Goal: Feedback & Contribution: Submit feedback/report problem

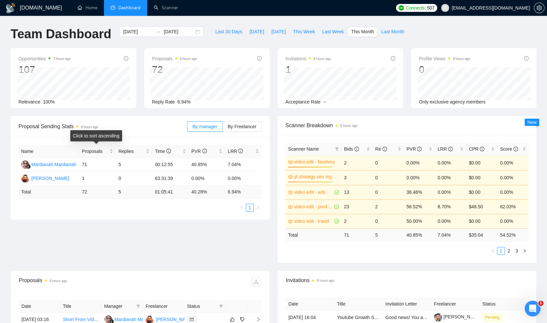
scroll to position [269, 0]
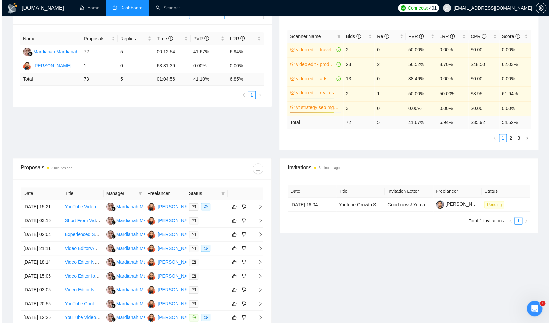
scroll to position [114, 0]
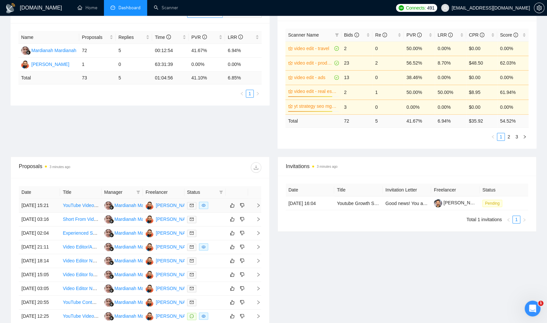
click at [258, 208] on icon "right" at bounding box center [258, 205] width 5 height 5
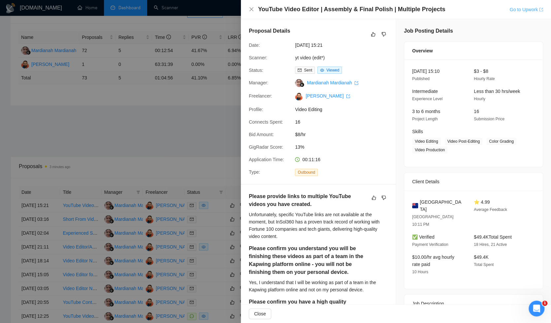
click at [513, 10] on link "Go to Upwork" at bounding box center [526, 9] width 34 height 5
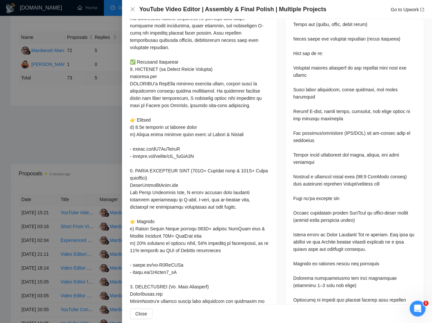
scroll to position [464, 0]
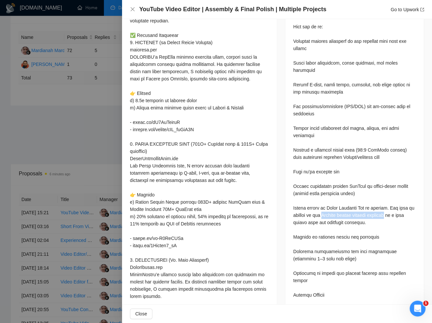
drag, startPoint x: 322, startPoint y: 198, endPoint x: 386, endPoint y: 200, distance: 64.0
click at [389, 200] on div "Questions: Please provide links to multiple YouTube videos you have created. Pl…" at bounding box center [354, 193] width 123 height 675
copy div "Kapwing online editing platform"
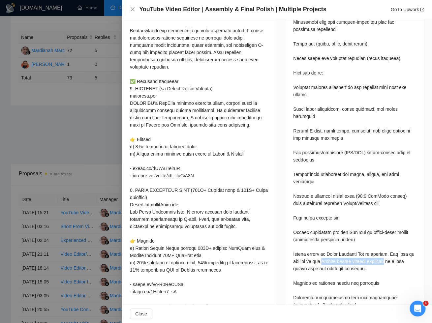
scroll to position [473, 0]
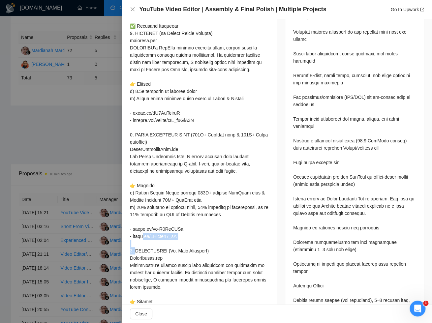
drag, startPoint x: 133, startPoint y: 236, endPoint x: 179, endPoint y: 235, distance: 46.5
click at [179, 235] on div at bounding box center [199, 181] width 139 height 551
copy div "e/2Exphgk5_wE 𝟯. 𝗧𝗥"
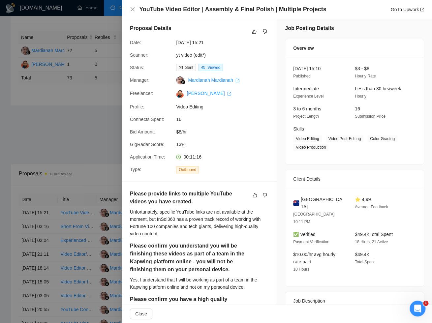
scroll to position [0, 0]
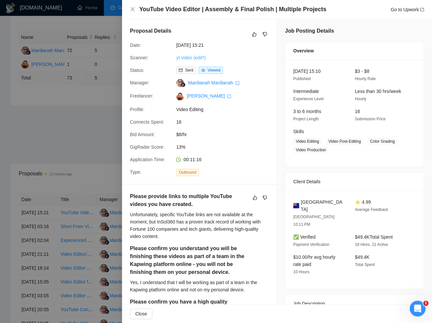
click at [198, 58] on link "yt video (edit*)" at bounding box center [190, 57] width 29 height 5
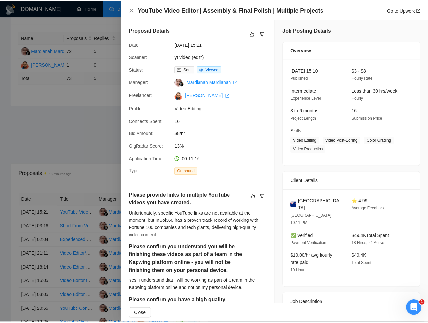
scroll to position [103, 0]
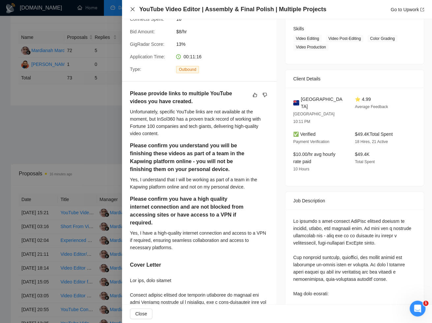
click at [132, 9] on icon "close" at bounding box center [133, 9] width 4 height 4
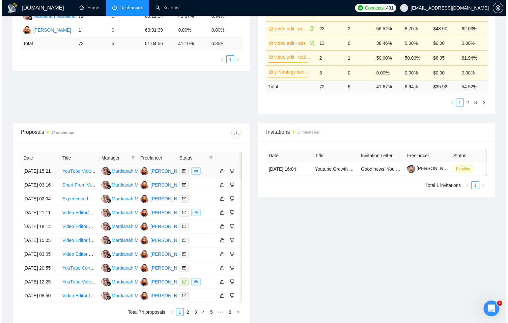
scroll to position [149, 0]
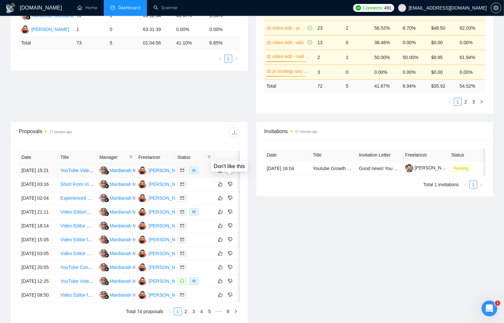
click at [229, 173] on icon "dislike" at bounding box center [230, 170] width 5 height 5
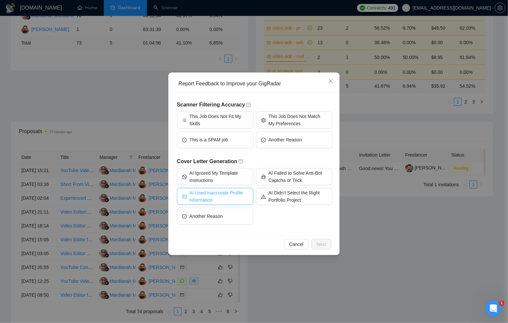
click at [241, 199] on span "AI Used Inaccurate Profile Information" at bounding box center [219, 196] width 59 height 15
click at [322, 247] on span "Next" at bounding box center [322, 244] width 10 height 7
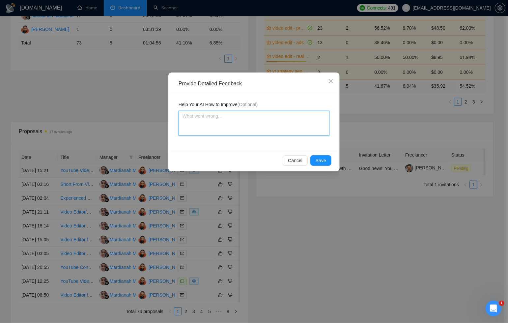
click at [259, 125] on textarea at bounding box center [254, 123] width 151 height 25
type textarea "i"
type textarea "in"
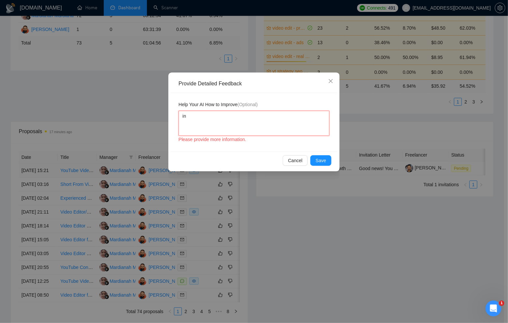
type textarea "in t"
type textarea "in th"
type textarea "in the"
type textarea "in the c"
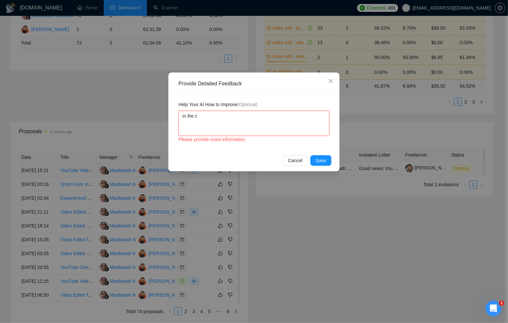
type textarea "in the cu"
type textarea "in the cus"
type textarea "in the cust"
type textarea "in the custom"
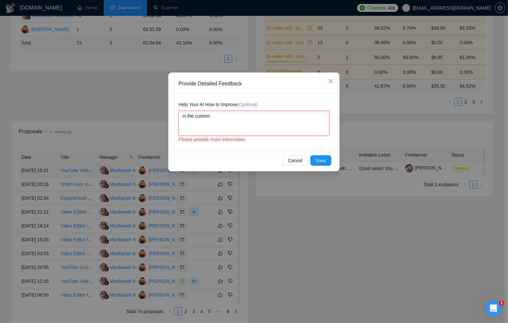
type textarea "in the custom q"
type textarea "in the custom qu"
type textarea "in the custom que"
type textarea "in the custom ques"
type textarea "in the custom quest"
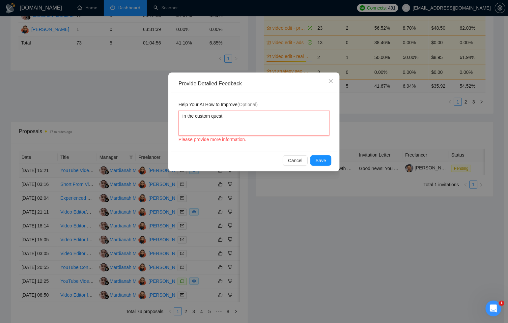
type textarea "in the custom questi"
type textarea "in the custom questio"
type textarea "in the custom question"
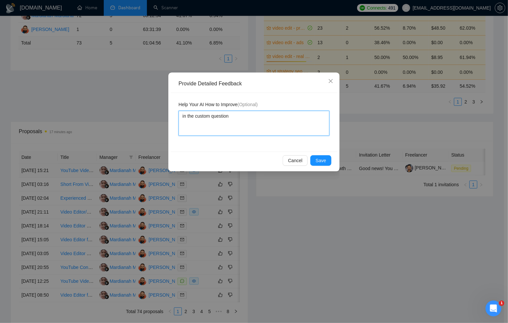
type textarea "in the custom question,"
type textarea "in the custom question, y"
type textarea "in the custom question, you"
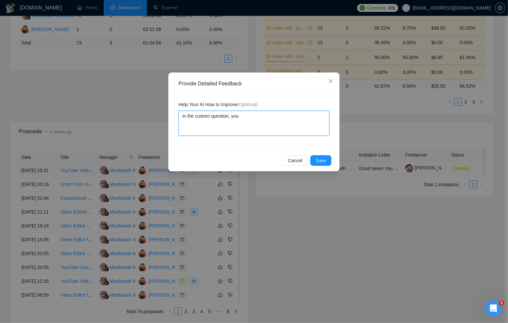
type textarea "in the custom question, you d"
type textarea "in the custom question, you di"
type textarea "in the custom question, you did"
type textarea "in the custom question, you did n"
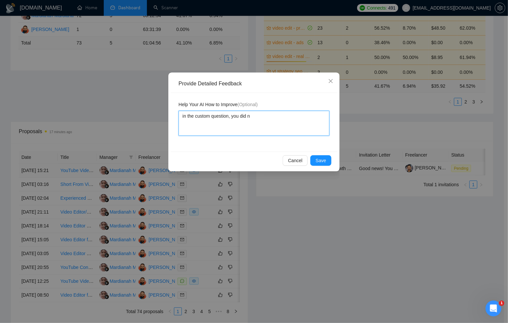
type textarea "in the custom question, you did no"
type textarea "in the custom question, you did not"
type textarea "in the custom question, you did not p"
type textarea "in the custom question, you did not pu"
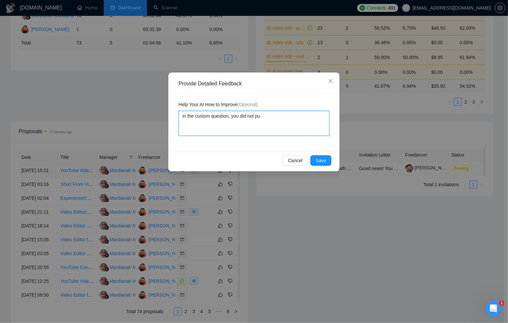
type textarea "in the custom question, you did not put"
type textarea "in the custom question, you did not put p"
type textarea "in the custom question, you did not put po"
type textarea "in the custom question, you did not put p"
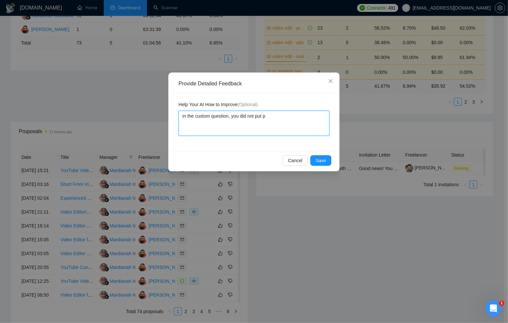
type textarea "in the custom question, you did not put"
type textarea "in the custom question, you did not put Y"
type textarea "in the custom question, you did not put Yo"
type textarea "in the custom question, you did not put You"
type textarea "in the custom question, you did not put YouT"
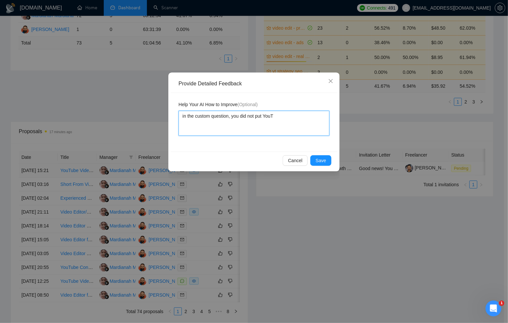
type textarea "in the custom question, you did not put YouTu"
type textarea "in the custom question, you did not put YouTub"
type textarea "in the custom question, you did not put YouTube"
type textarea "in the custom question, you did not put YouTube v"
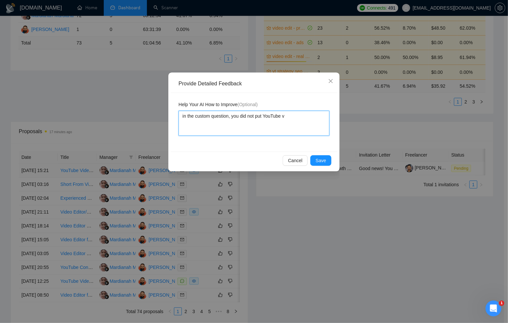
type textarea "in the custom question, you did not put YouTube vi"
type textarea "in the custom question, you did not put YouTube vid"
type textarea "in the custom question, you did not put YouTube vide"
type textarea "in the custom question, you did not put YouTube video"
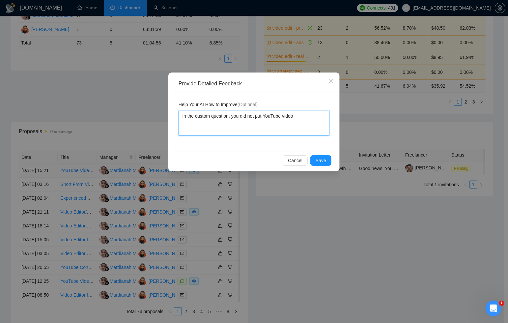
type textarea "in the custom question, you did not put YouTube video l"
type textarea "in the custom question, you did not put YouTube video li"
type textarea "in the custom question, you did not put YouTube video lin"
type textarea "in the custom question, you did not put YouTube video link"
type textarea "in the custom question, you did not put YouTube video links"
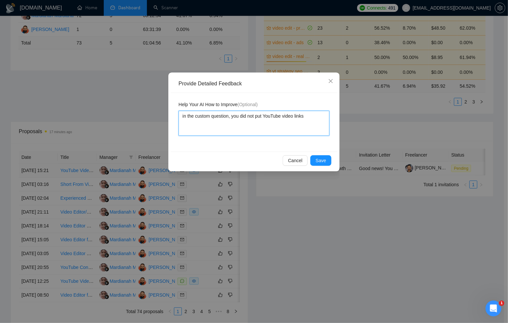
type textarea "in the custom question, you did not put YouTube video links"
type textarea "in the custom question, you did not put YouTube video links w"
type textarea "in the custom question, you did not put YouTube video links wh"
type textarea "in the custom question, you did not put YouTube video links whi"
type textarea "in the custom question, you did not put YouTube video links whil"
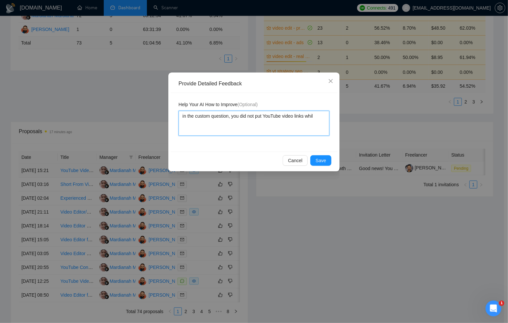
type textarea "in the custom question, you did not put YouTube video links while"
type textarea "in the custom question, you did not put YouTube video links while i"
type textarea "in the custom question, you did not put YouTube video links while i h"
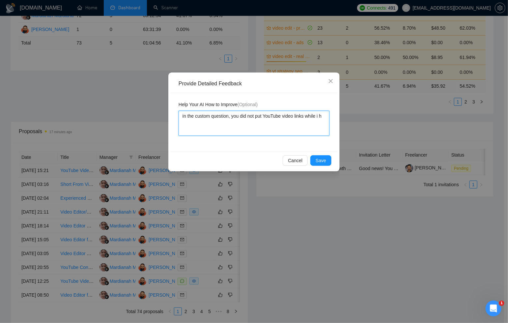
type textarea "in the custom question, you did not put YouTube video links while i ha"
type textarea "in the custom question, you did not put YouTube video links while i hav"
type textarea "in the custom question, you did not put YouTube video links while i have"
type textarea "in the custom question, you did not put YouTube video links while i have p"
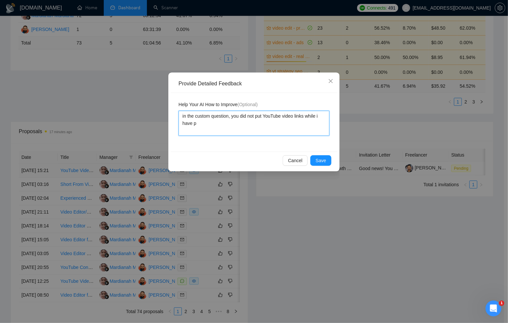
type textarea "in the custom question, you did not put YouTube video links while i have pr"
type textarea "in the custom question, you did not put YouTube video links while i have pro"
type textarea "in the custom question, you did not put YouTube video links while i have prov"
type textarea "in the custom question, you did not put YouTube video links while i have provi"
type textarea "in the custom question, you did not put YouTube video links while i have provid"
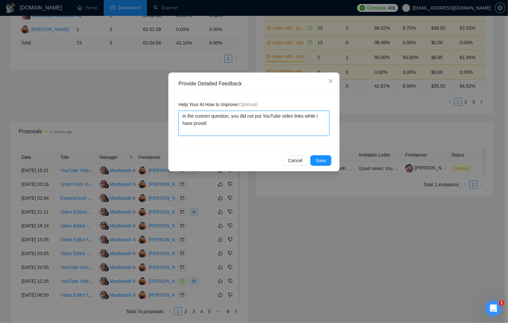
type textarea "in the custom question, you did not put YouTube video links while i have provide"
type textarea "in the custom question, you did not put YouTube video links while i have provid…"
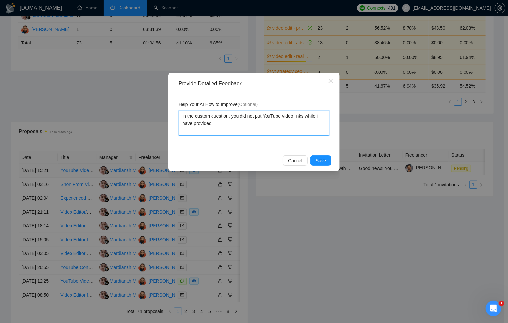
type textarea "in the custom question, you did not put YouTube video links while i have provid…"
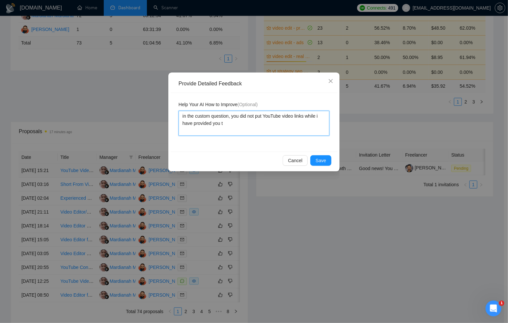
type textarea "in the custom question, you did not put YouTube video links while i have provid…"
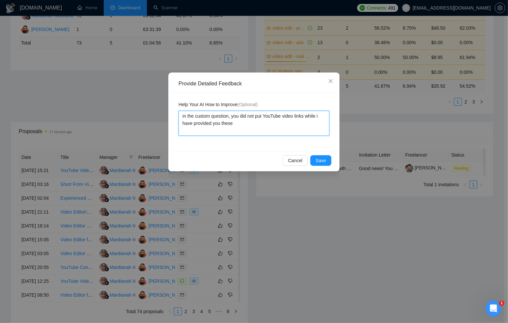
type textarea "in the custom question, you did not put YouTube video links while i have provid…"
paste textarea "Cover letter template"
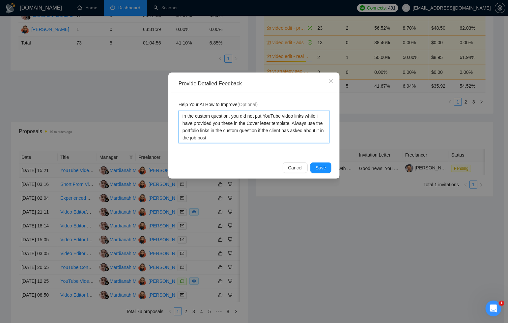
click at [183, 116] on textarea "in the custom question, you did not put YouTube video links while i have provid…" at bounding box center [254, 127] width 151 height 32
drag, startPoint x: 234, startPoint y: 138, endPoint x: 172, endPoint y: 118, distance: 64.8
click at [172, 119] on div "Help Your AI How to Improve (Optional) In the custom question, you did not put …" at bounding box center [254, 126] width 167 height 66
click at [323, 167] on span "Save" at bounding box center [321, 167] width 11 height 7
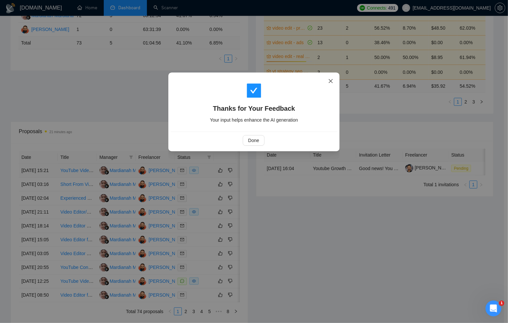
click at [332, 81] on icon "close" at bounding box center [330, 80] width 5 height 5
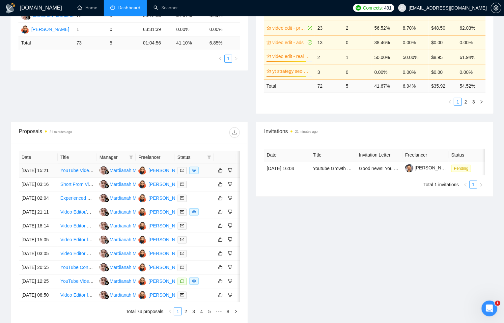
click at [212, 178] on td at bounding box center [194, 171] width 39 height 14
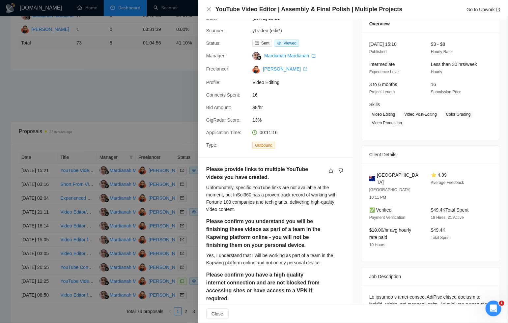
scroll to position [0, 0]
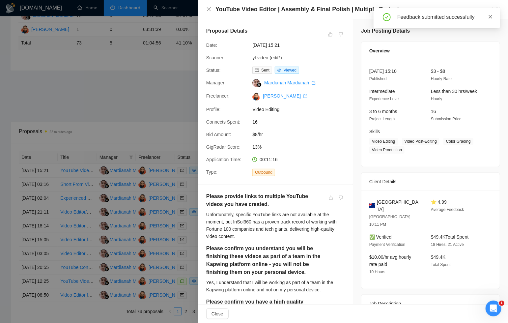
click at [489, 15] on icon "close" at bounding box center [491, 17] width 5 height 5
click at [481, 9] on link "Go to Upwork" at bounding box center [484, 9] width 34 height 5
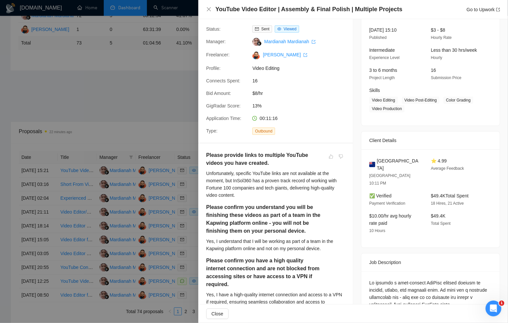
scroll to position [30, 0]
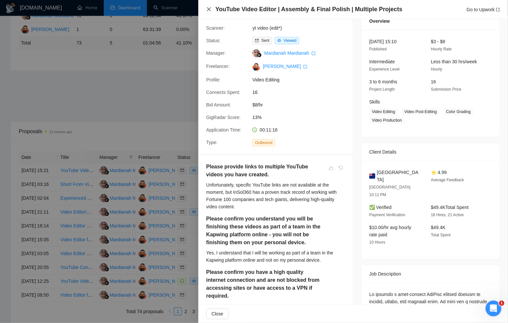
drag, startPoint x: 210, startPoint y: 10, endPoint x: 204, endPoint y: 19, distance: 10.6
click at [209, 10] on icon "close" at bounding box center [209, 9] width 4 height 4
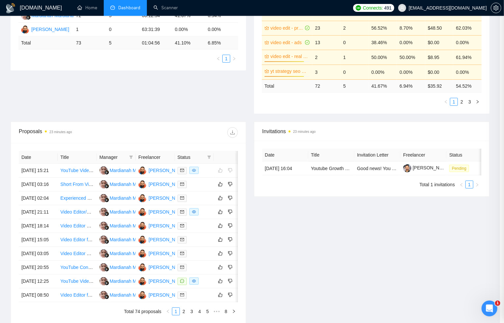
click at [145, 95] on div "Proposal Sending Stats 23 minutes ago By manager By Freelancer Name Proposals R…" at bounding box center [250, 44] width 487 height 155
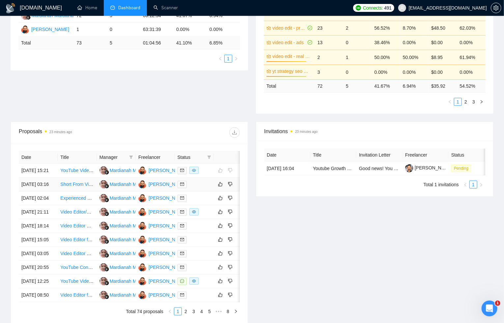
click at [207, 188] on div at bounding box center [195, 185] width 34 height 8
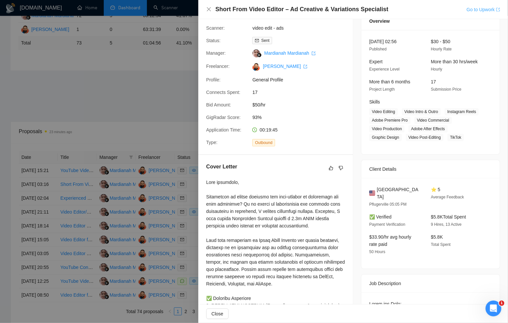
click at [467, 10] on link "Go to Upwork" at bounding box center [484, 9] width 34 height 5
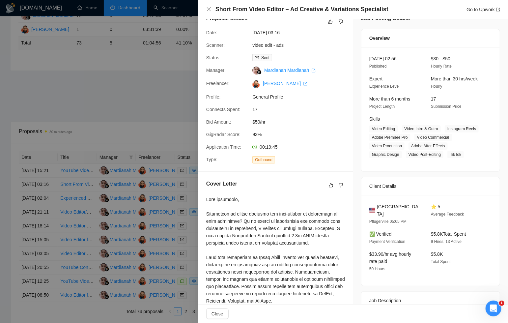
scroll to position [0, 0]
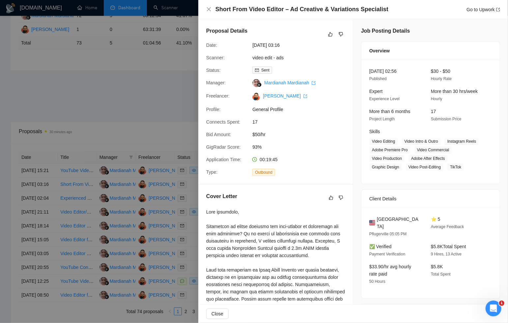
click at [157, 81] on div at bounding box center [254, 161] width 508 height 323
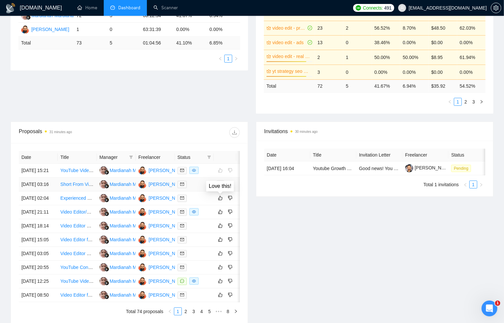
click at [222, 187] on icon "like" at bounding box center [220, 184] width 5 height 5
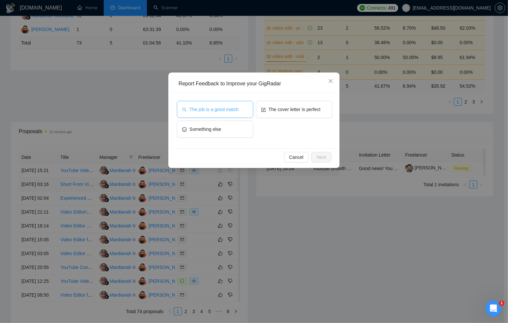
click at [226, 114] on button "The job is a good match" at bounding box center [215, 109] width 76 height 17
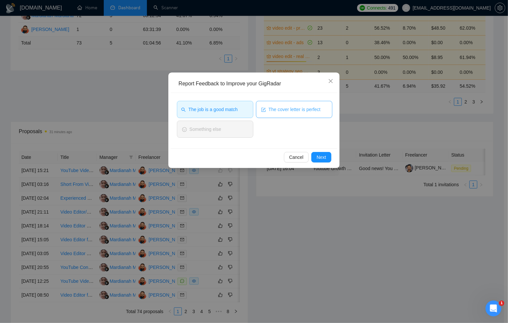
click at [288, 114] on button "The cover letter is perfect" at bounding box center [294, 109] width 76 height 17
click at [315, 155] on button "Next" at bounding box center [322, 157] width 20 height 11
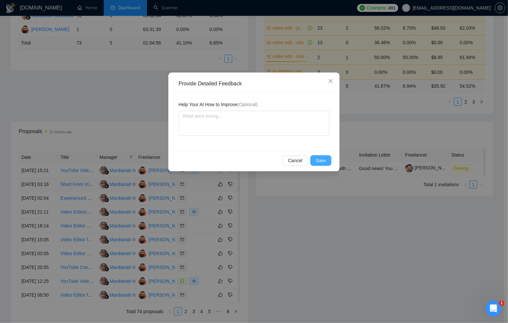
drag, startPoint x: 320, startPoint y: 159, endPoint x: 332, endPoint y: 248, distance: 89.8
click at [321, 159] on span "Save" at bounding box center [321, 160] width 11 height 7
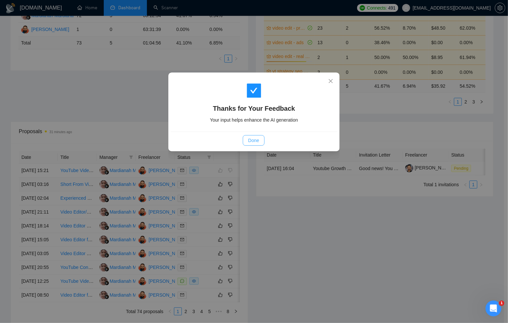
drag, startPoint x: 254, startPoint y: 140, endPoint x: 262, endPoint y: 165, distance: 26.5
click at [254, 140] on span "Done" at bounding box center [253, 140] width 11 height 7
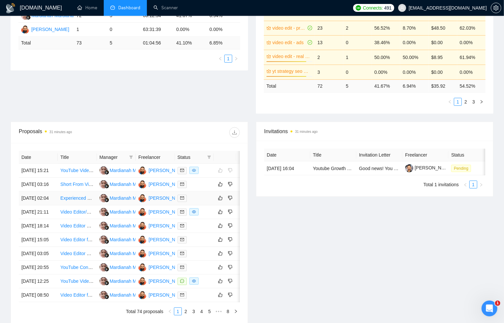
click at [208, 202] on div at bounding box center [195, 199] width 34 height 8
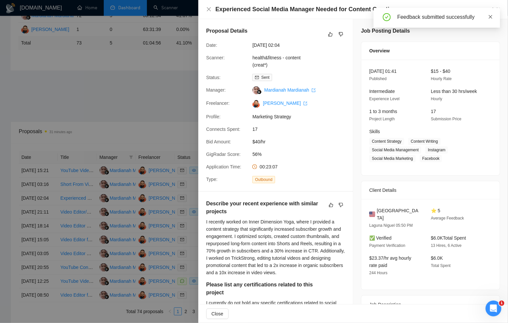
click at [491, 17] on icon "close" at bounding box center [491, 17] width 5 height 5
click at [491, 11] on link "Go to Upwork" at bounding box center [484, 9] width 34 height 5
click at [327, 170] on div "Application Time: 00:23:07" at bounding box center [273, 166] width 139 height 7
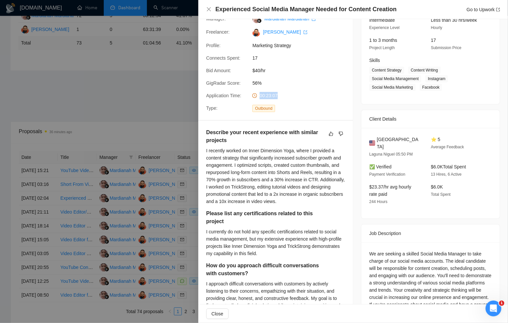
scroll to position [135, 0]
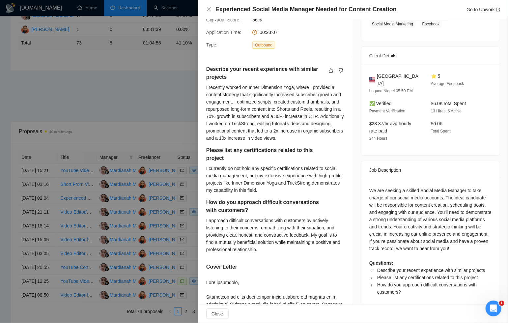
click at [163, 144] on div at bounding box center [254, 161] width 508 height 323
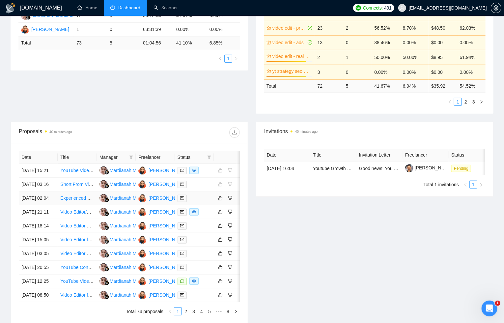
click at [198, 202] on div at bounding box center [195, 199] width 34 height 8
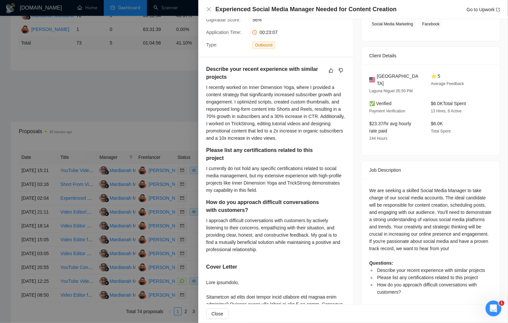
click at [173, 111] on div at bounding box center [254, 161] width 508 height 323
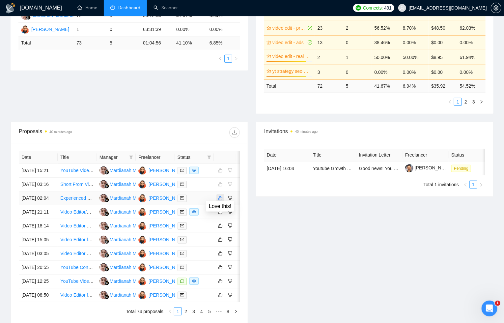
click at [223, 201] on icon "like" at bounding box center [220, 198] width 5 height 5
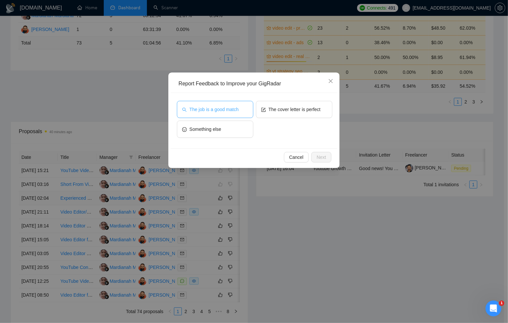
click at [225, 111] on span "The job is a good match" at bounding box center [214, 109] width 49 height 7
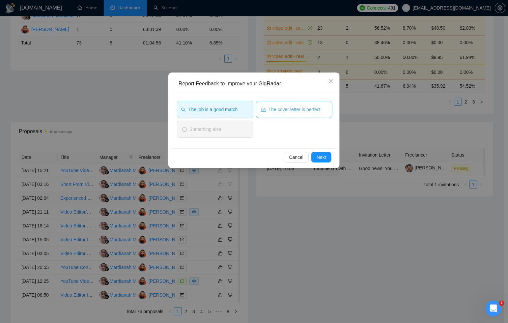
click at [287, 105] on button "The cover letter is perfect" at bounding box center [294, 109] width 76 height 17
drag, startPoint x: 325, startPoint y: 155, endPoint x: 327, endPoint y: 169, distance: 14.7
click at [325, 155] on span "Next" at bounding box center [322, 157] width 10 height 7
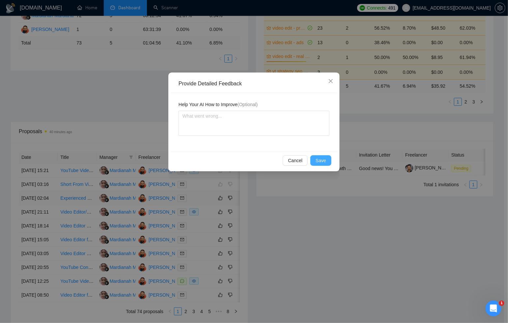
drag, startPoint x: 319, startPoint y: 160, endPoint x: 328, endPoint y: 205, distance: 46.0
click at [319, 161] on span "Save" at bounding box center [321, 160] width 11 height 7
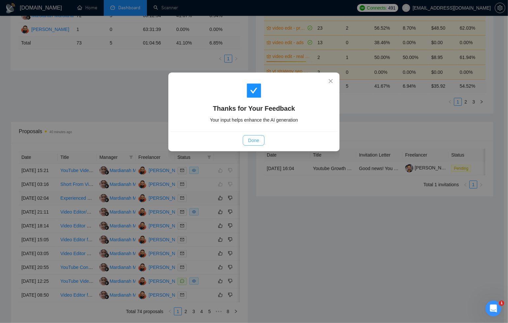
drag, startPoint x: 256, startPoint y: 137, endPoint x: 263, endPoint y: 167, distance: 30.5
click at [256, 138] on span "Done" at bounding box center [253, 140] width 11 height 7
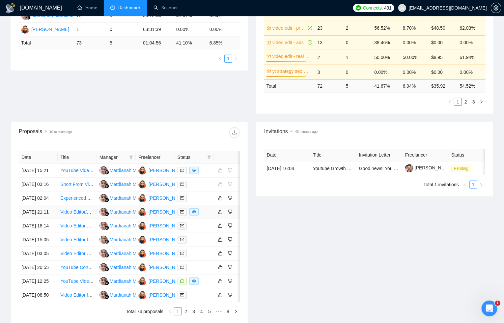
click at [206, 219] on td at bounding box center [194, 212] width 39 height 14
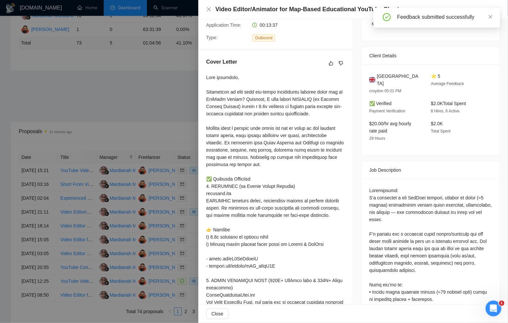
click at [487, 8] on div "Feedback submitted successfully" at bounding box center [437, 18] width 127 height 20
click at [494, 17] on div "Feedback submitted successfully" at bounding box center [437, 18] width 127 height 20
click at [493, 17] on icon "close" at bounding box center [491, 17] width 5 height 5
click at [493, 10] on link "Go to Upwork" at bounding box center [484, 9] width 34 height 5
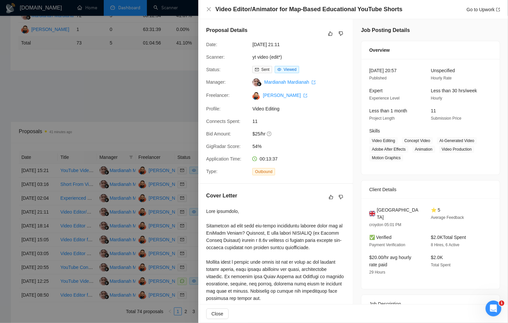
scroll to position [0, 0]
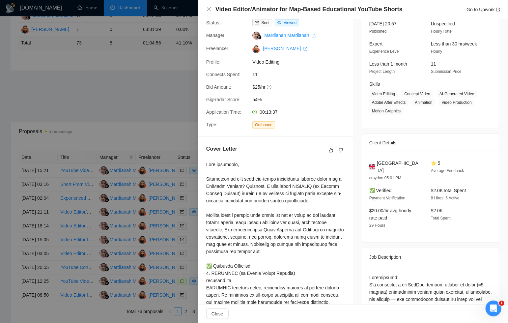
scroll to position [55, 0]
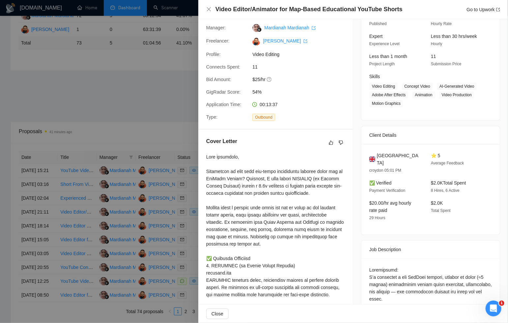
click at [156, 94] on div at bounding box center [254, 161] width 508 height 323
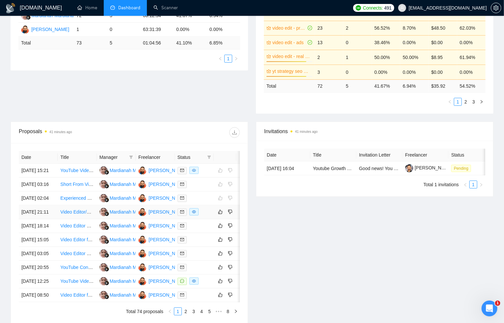
click at [211, 216] on div at bounding box center [195, 212] width 34 height 8
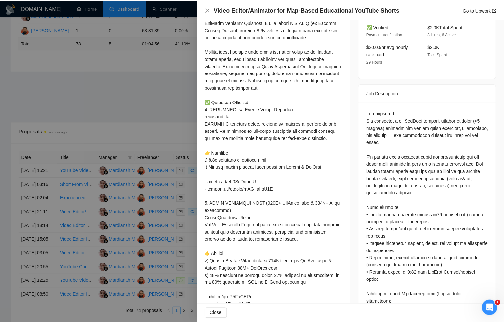
scroll to position [0, 0]
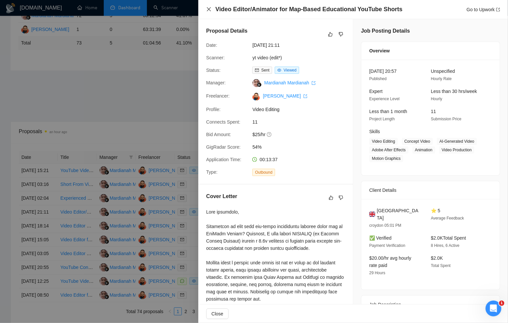
click at [208, 10] on icon "close" at bounding box center [208, 9] width 5 height 5
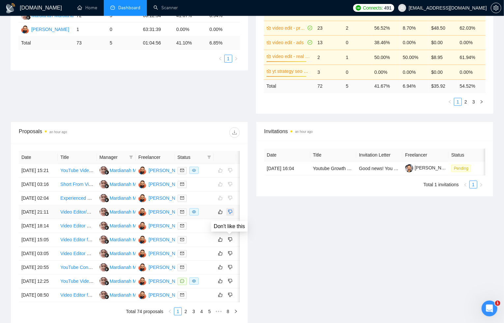
click at [230, 215] on icon "dislike" at bounding box center [230, 211] width 5 height 5
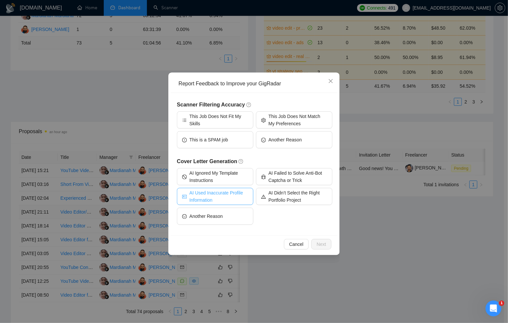
click at [220, 196] on span "AI Used Inaccurate Profile Information" at bounding box center [219, 196] width 59 height 15
click at [320, 246] on span "Next" at bounding box center [322, 244] width 10 height 7
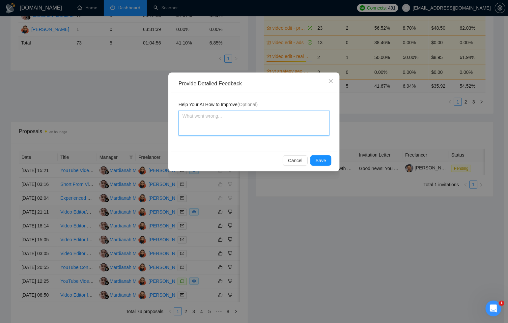
click at [241, 129] on textarea at bounding box center [254, 123] width 151 height 25
paste textarea "Describe your recent experience with similar projects"
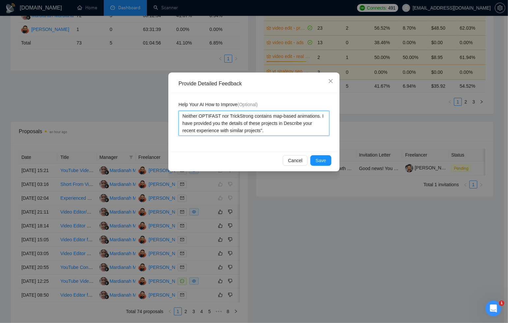
click at [183, 132] on textarea "Neither OPTIFAST nor TrickStrong contains map-based animations. I have provided…" at bounding box center [254, 123] width 151 height 25
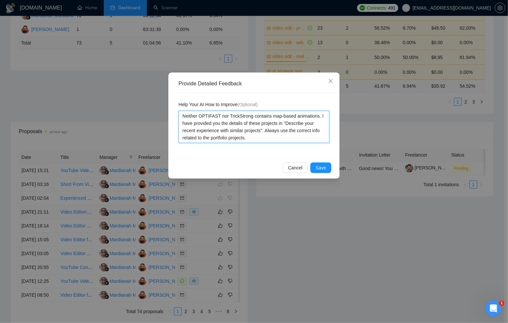
drag, startPoint x: 286, startPoint y: 139, endPoint x: 180, endPoint y: 116, distance: 108.2
click at [180, 116] on textarea "Neither OPTIFAST nor TrickStrong contains map-based animations. I have provided…" at bounding box center [254, 127] width 151 height 32
click at [317, 168] on span "Save" at bounding box center [321, 167] width 11 height 7
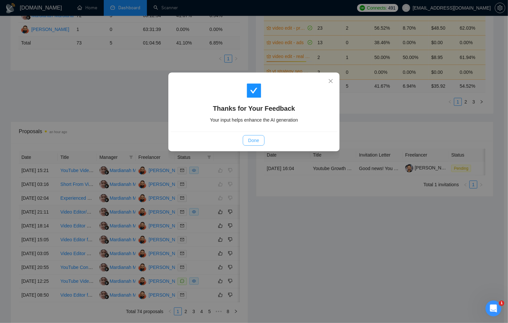
click at [254, 144] on span "Done" at bounding box center [253, 140] width 11 height 7
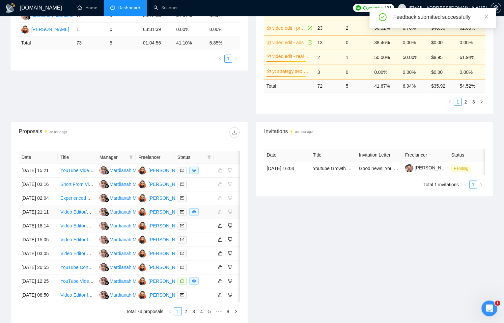
click at [208, 216] on div at bounding box center [195, 212] width 34 height 8
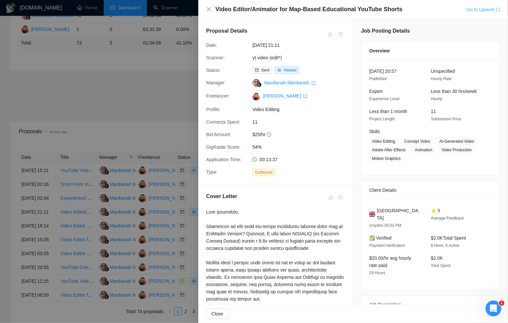
click at [472, 9] on link "Go to Upwork" at bounding box center [484, 9] width 34 height 5
click at [172, 54] on div at bounding box center [254, 161] width 508 height 323
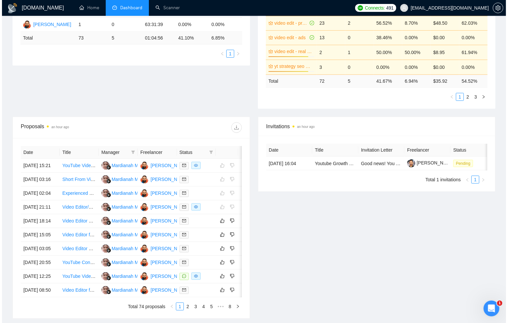
scroll to position [217, 0]
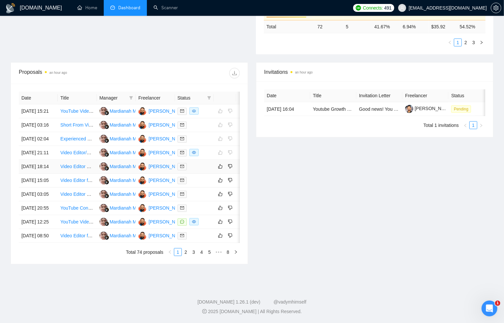
click at [209, 174] on td at bounding box center [194, 167] width 39 height 14
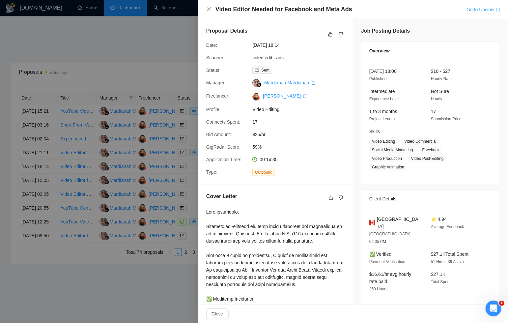
click at [476, 10] on link "Go to Upwork" at bounding box center [484, 9] width 34 height 5
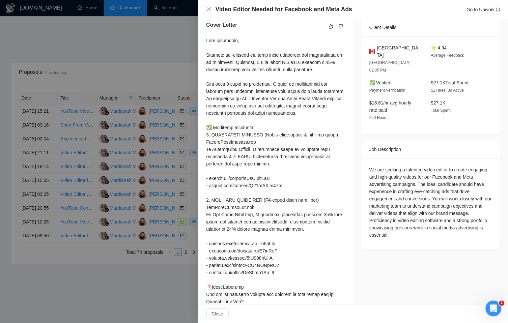
scroll to position [178, 0]
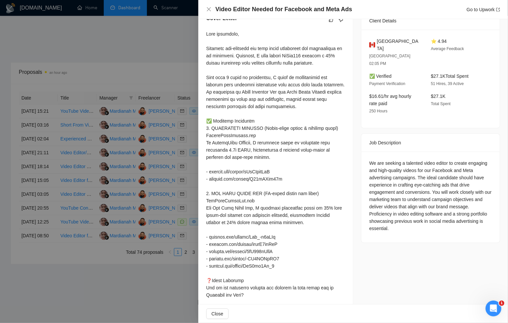
click at [318, 83] on div at bounding box center [275, 189] width 139 height 319
drag, startPoint x: 336, startPoint y: 61, endPoint x: 316, endPoint y: 63, distance: 19.9
click at [317, 63] on div at bounding box center [275, 189] width 139 height 319
drag, startPoint x: 290, startPoint y: 70, endPoint x: 319, endPoint y: 67, distance: 29.8
click at [317, 62] on div at bounding box center [275, 189] width 139 height 319
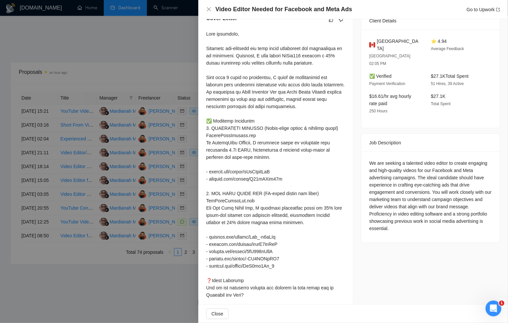
click at [163, 49] on div at bounding box center [254, 161] width 508 height 323
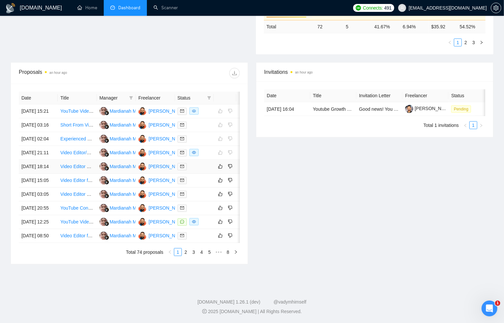
click at [199, 170] on div at bounding box center [195, 167] width 34 height 8
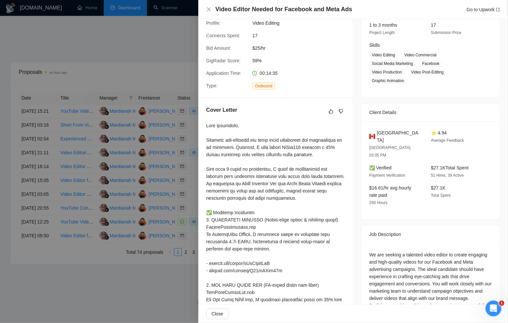
scroll to position [87, 0]
click at [153, 69] on div at bounding box center [254, 161] width 508 height 323
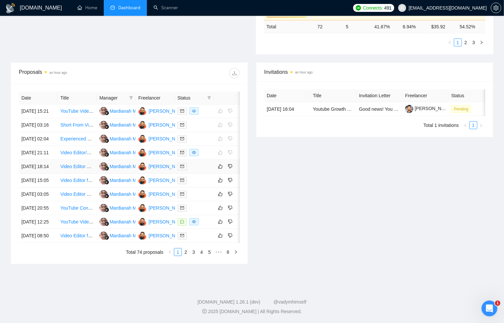
click at [207, 170] on div at bounding box center [195, 167] width 34 height 8
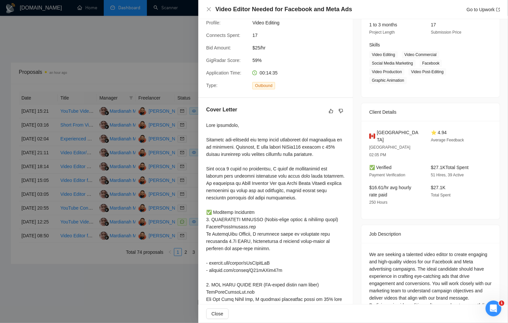
click at [304, 159] on div at bounding box center [275, 281] width 139 height 319
drag, startPoint x: 229, startPoint y: 161, endPoint x: 263, endPoint y: 165, distance: 34.2
click at [263, 165] on div at bounding box center [275, 281] width 139 height 319
click at [258, 162] on div at bounding box center [275, 281] width 139 height 319
drag, startPoint x: 229, startPoint y: 160, endPoint x: 289, endPoint y: 162, distance: 60.3
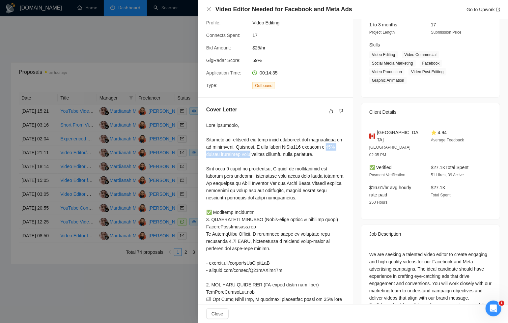
click at [289, 162] on div at bounding box center [275, 281] width 139 height 319
copy div "40% higher engagement rate"
click at [339, 114] on icon "dislike" at bounding box center [341, 110] width 5 height 5
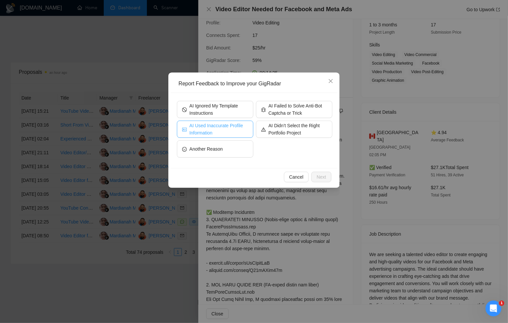
click at [231, 130] on span "AI Used Inaccurate Profile Information" at bounding box center [219, 129] width 59 height 15
click at [320, 178] on span "Next" at bounding box center [322, 176] width 10 height 7
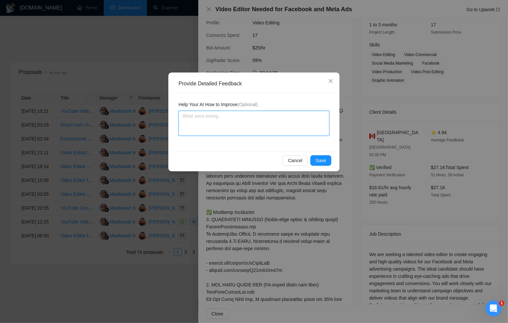
click at [258, 119] on textarea at bounding box center [254, 123] width 151 height 25
paste textarea "40% higher engagement rate"
click at [182, 117] on textarea "We achieved 40% higher engagement rate in Zen Bear Honey Tea project. InSol360 …" at bounding box center [254, 123] width 151 height 25
click at [292, 124] on textarea "1. We achieved 40% higher engagement rate in Zen Bear Honey Tea project. InSol3…" at bounding box center [254, 123] width 151 height 25
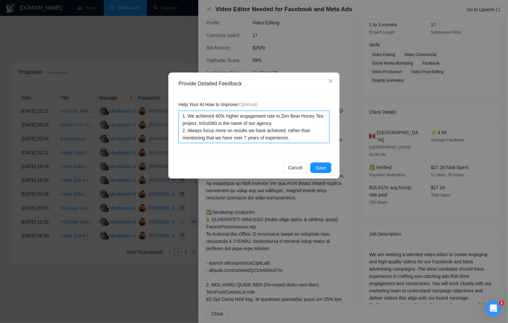
click at [289, 133] on textarea "1. We achieved 40% higher engagement rate in Zen Bear Honey Tea project. InSol3…" at bounding box center [254, 127] width 151 height 32
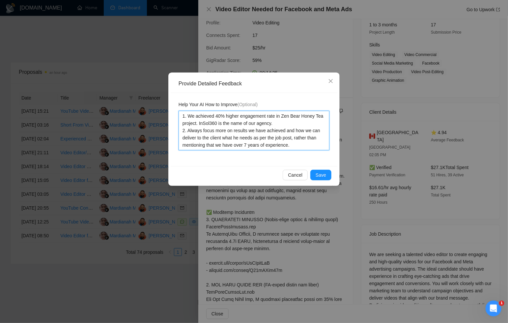
drag, startPoint x: 299, startPoint y: 145, endPoint x: 179, endPoint y: 115, distance: 123.1
click at [179, 115] on textarea "1. We achieved 40% higher engagement rate in Zen Bear Honey Tea project. InSol3…" at bounding box center [254, 131] width 151 height 40
click at [320, 175] on span "Save" at bounding box center [321, 174] width 11 height 7
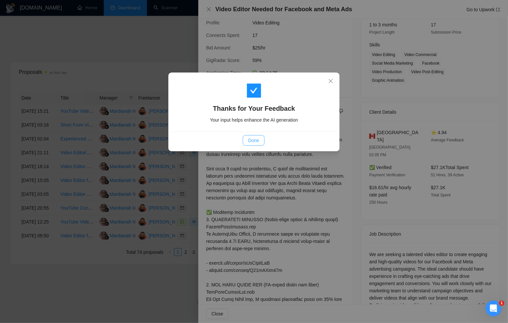
click at [259, 137] on button "Done" at bounding box center [253, 140] width 21 height 11
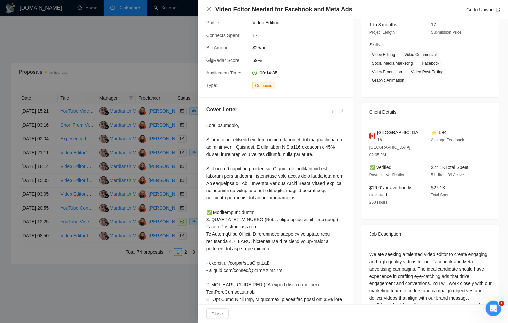
click at [209, 10] on icon "close" at bounding box center [208, 9] width 5 height 5
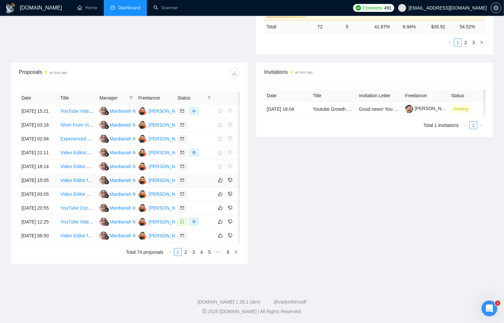
click at [206, 184] on div at bounding box center [195, 181] width 34 height 8
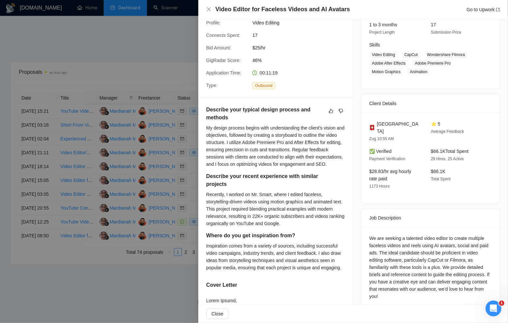
click at [127, 39] on div at bounding box center [254, 161] width 508 height 323
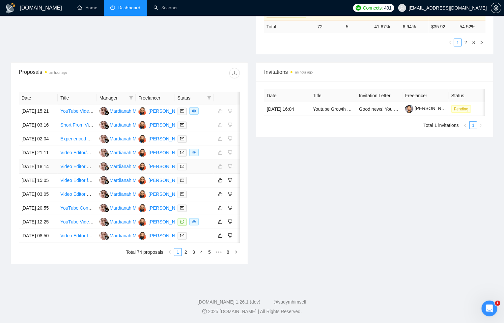
click at [200, 170] on div at bounding box center [195, 167] width 34 height 8
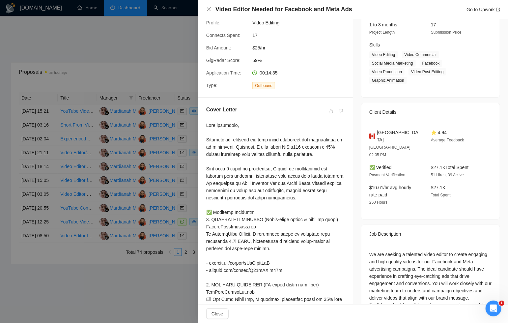
click at [177, 43] on div at bounding box center [254, 161] width 508 height 323
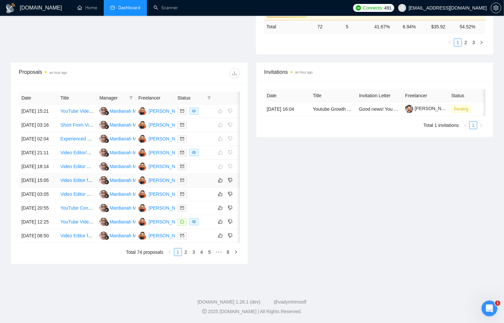
click at [196, 184] on div at bounding box center [195, 181] width 34 height 8
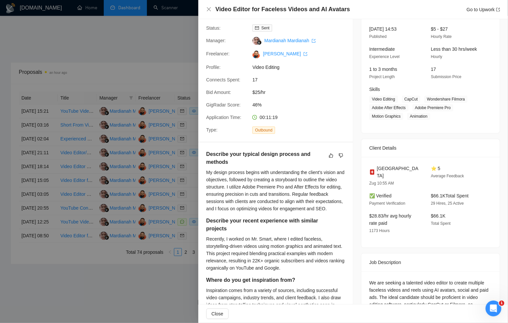
scroll to position [0, 0]
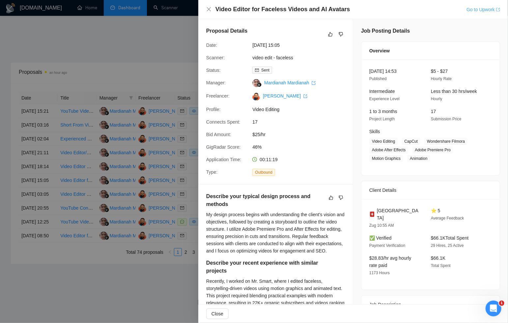
click at [471, 9] on link "Go to Upwork" at bounding box center [484, 9] width 34 height 5
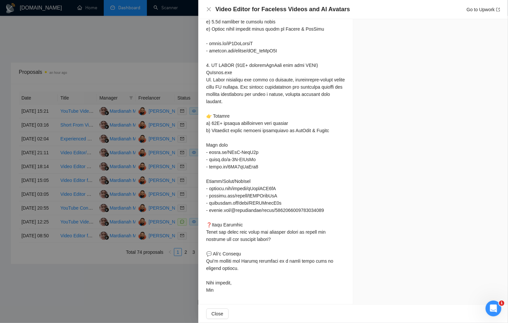
scroll to position [554, 0]
click at [142, 37] on div at bounding box center [254, 161] width 508 height 323
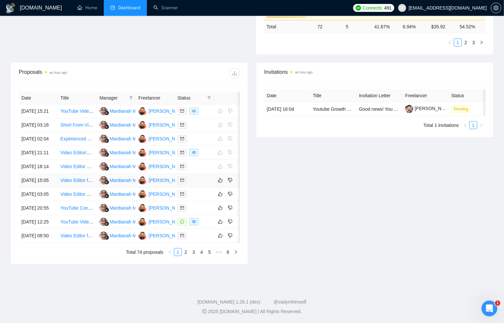
click at [208, 184] on div at bounding box center [195, 181] width 34 height 8
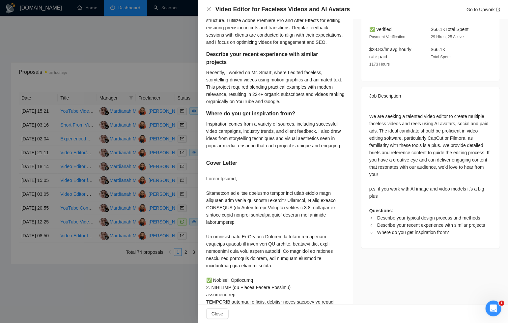
scroll to position [0, 0]
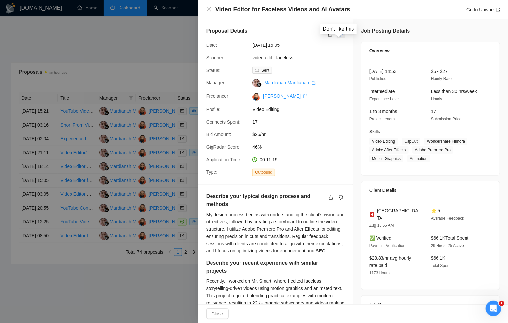
click at [339, 34] on icon "dislike" at bounding box center [341, 34] width 4 height 4
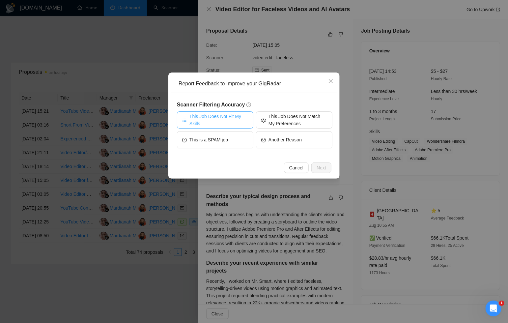
click at [223, 122] on span "This Job Does Not Fit My Skills" at bounding box center [219, 120] width 59 height 15
click at [319, 166] on span "Next" at bounding box center [322, 167] width 10 height 7
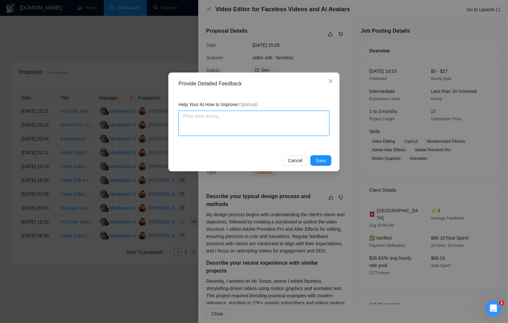
click at [275, 125] on textarea at bounding box center [254, 123] width 151 height 25
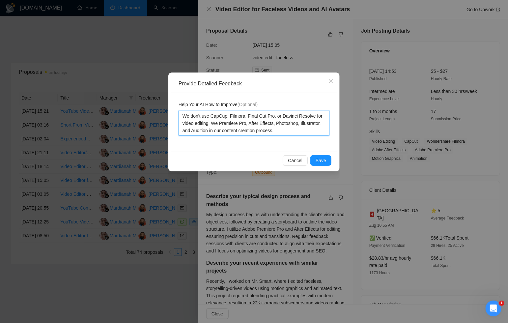
drag, startPoint x: 304, startPoint y: 132, endPoint x: 177, endPoint y: 114, distance: 127.8
click at [178, 114] on div "Help Your AI How to Improve (Optional) We don't use CapCup, Filmora, Final Cut …" at bounding box center [254, 122] width 167 height 59
click at [324, 162] on span "Save" at bounding box center [321, 160] width 11 height 7
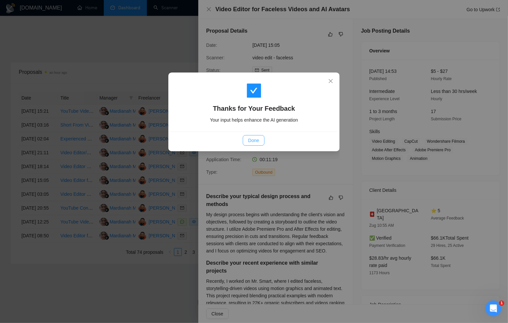
click at [257, 139] on span "Done" at bounding box center [253, 140] width 11 height 7
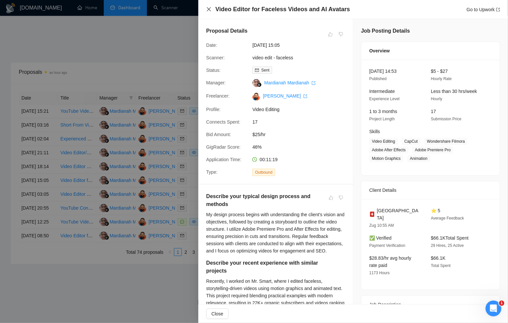
click at [209, 10] on icon "close" at bounding box center [208, 9] width 5 height 5
click at [209, 10] on div "Video Editor for Faceless Videos and AI Avatars Go to Upwork Proposal Details D…" at bounding box center [254, 161] width 508 height 323
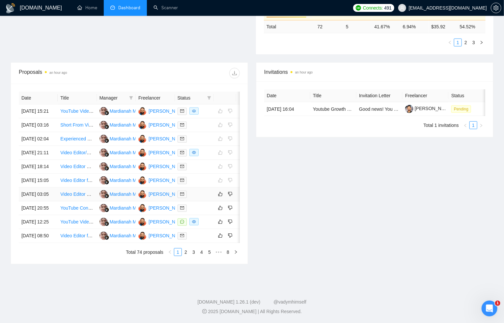
click at [203, 198] on div at bounding box center [195, 195] width 34 height 8
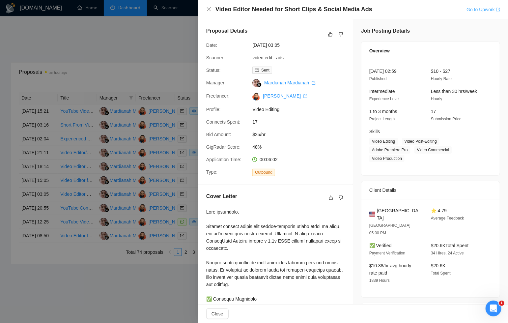
click at [491, 11] on link "Go to Upwork" at bounding box center [484, 9] width 34 height 5
click at [208, 10] on icon "close" at bounding box center [209, 9] width 4 height 4
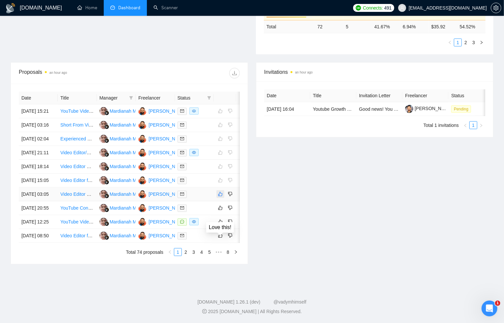
click at [218, 197] on icon "like" at bounding box center [220, 194] width 5 height 5
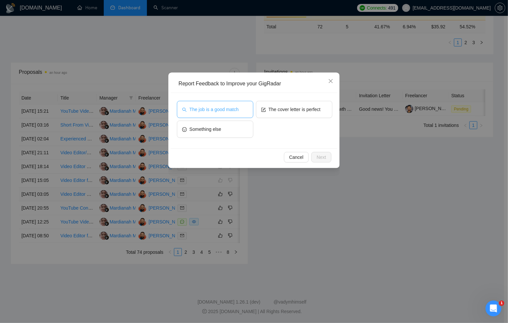
click at [224, 104] on button "The job is a good match" at bounding box center [215, 109] width 76 height 17
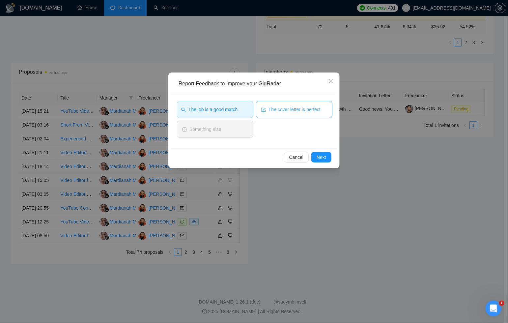
click at [281, 113] on span "The cover letter is perfect" at bounding box center [295, 109] width 52 height 7
click at [318, 160] on span "Next" at bounding box center [322, 157] width 10 height 7
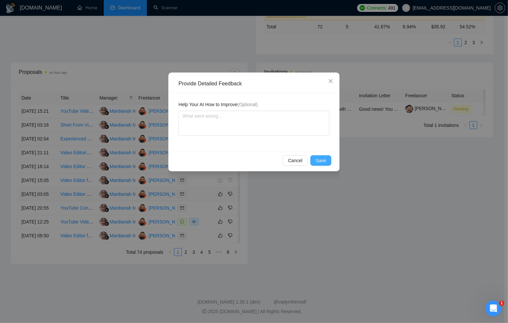
drag, startPoint x: 323, startPoint y: 163, endPoint x: 332, endPoint y: 171, distance: 11.9
click at [323, 164] on span "Save" at bounding box center [321, 160] width 11 height 7
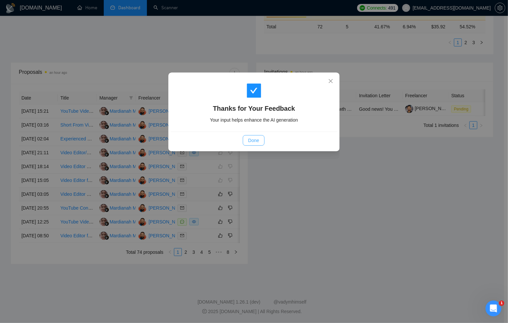
click at [257, 144] on button "Done" at bounding box center [253, 140] width 21 height 11
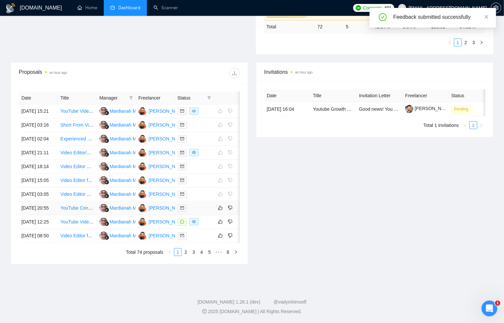
click at [208, 215] on td at bounding box center [194, 208] width 39 height 14
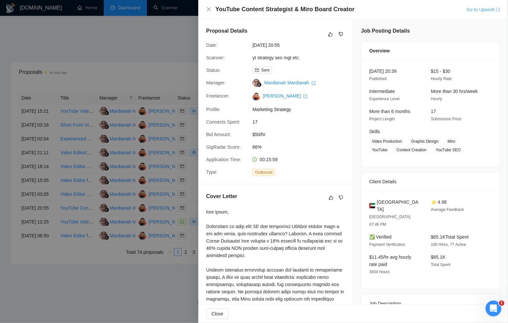
click at [473, 10] on link "Go to Upwork" at bounding box center [484, 9] width 34 height 5
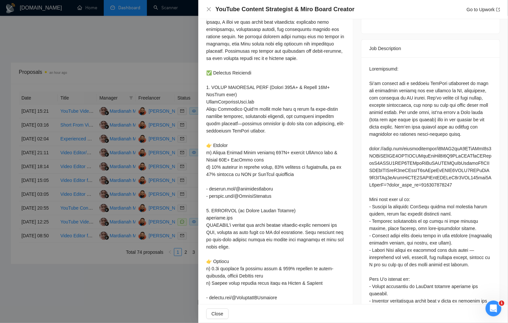
scroll to position [280, 0]
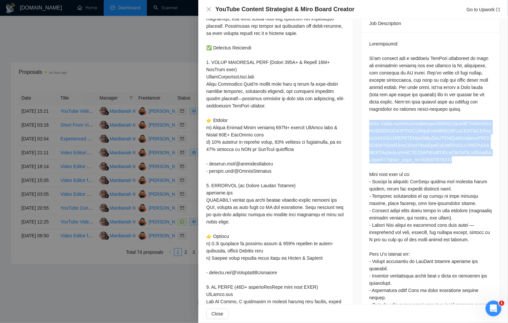
drag, startPoint x: 434, startPoint y: 158, endPoint x: 367, endPoint y: 117, distance: 77.9
click at [367, 117] on div at bounding box center [431, 190] width 138 height 316
copy div "https://miro.com/welcomeonboard/b3BDL2kzZ2VObVAwL2t1UWRvYVhKTW9LSTFQWEJrdUpmQnk…"
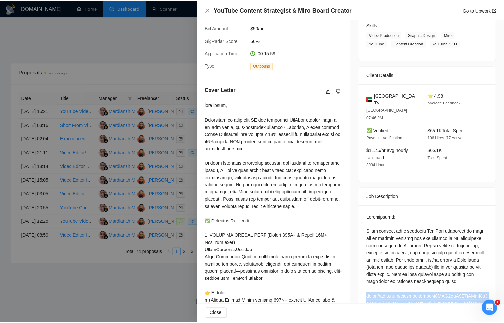
scroll to position [0, 0]
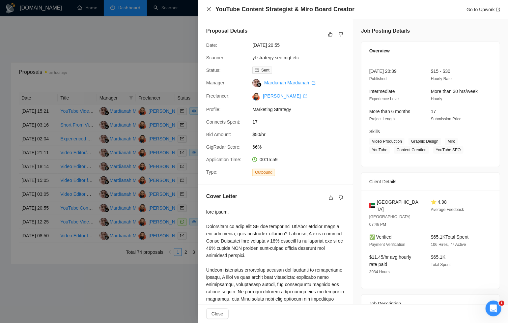
click at [207, 11] on icon "close" at bounding box center [208, 9] width 5 height 5
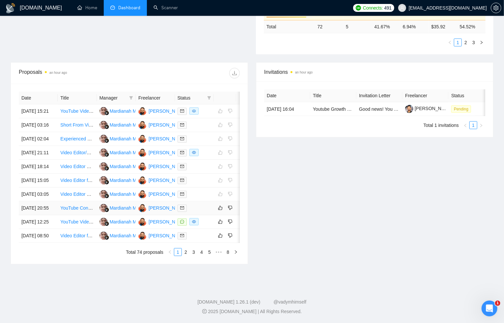
scroll to position [229, 0]
click at [221, 211] on icon "like" at bounding box center [220, 207] width 5 height 5
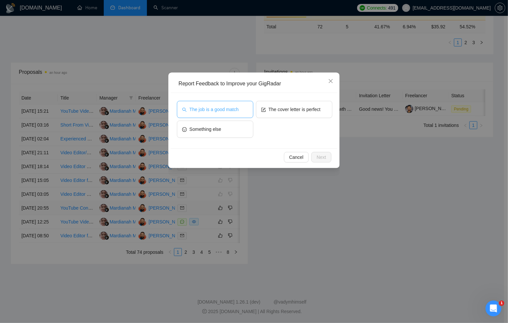
click at [217, 115] on button "The job is a good match" at bounding box center [215, 109] width 76 height 17
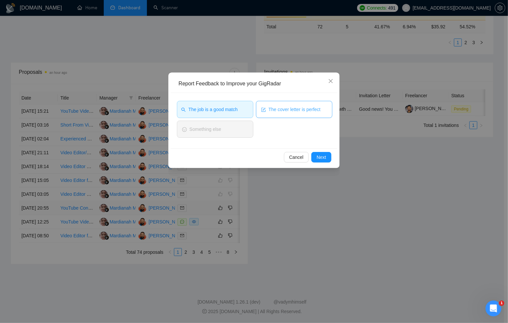
click at [291, 115] on button "The cover letter is perfect" at bounding box center [294, 109] width 76 height 17
click at [323, 156] on span "Next" at bounding box center [322, 157] width 10 height 7
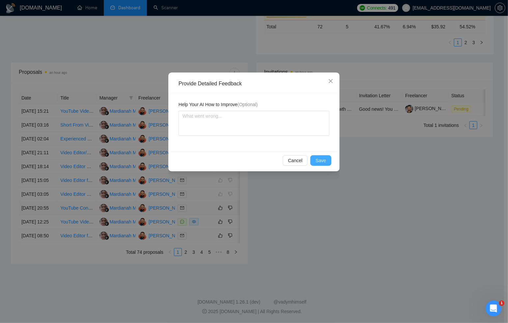
click at [327, 164] on button "Save" at bounding box center [321, 160] width 21 height 11
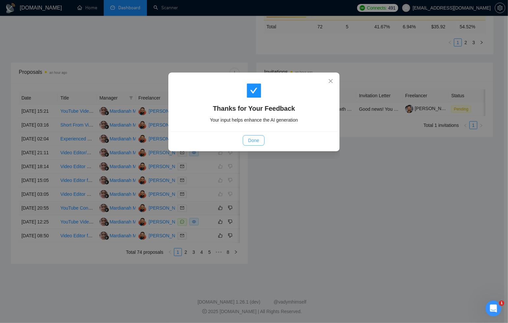
click at [253, 144] on button "Done" at bounding box center [253, 140] width 21 height 11
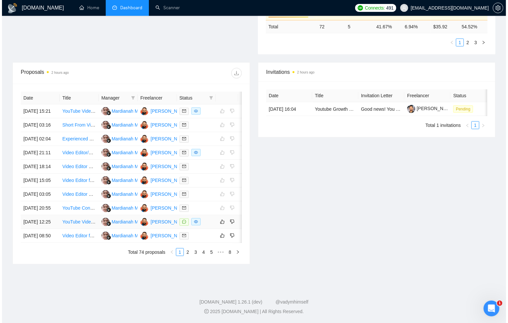
scroll to position [272, 0]
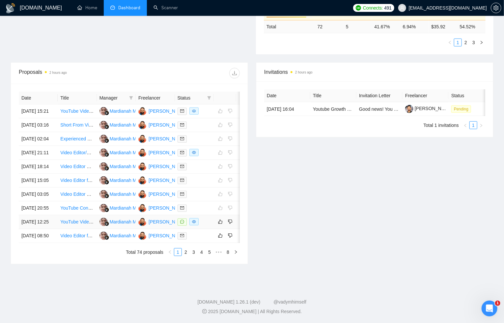
click at [204, 218] on div at bounding box center [195, 222] width 34 height 8
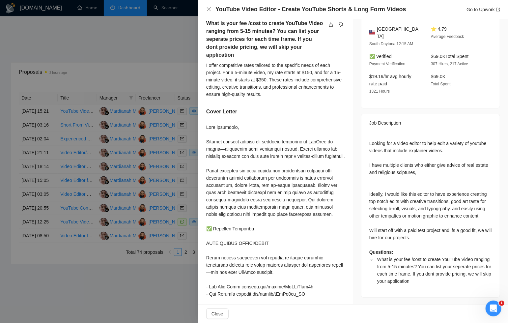
scroll to position [193, 0]
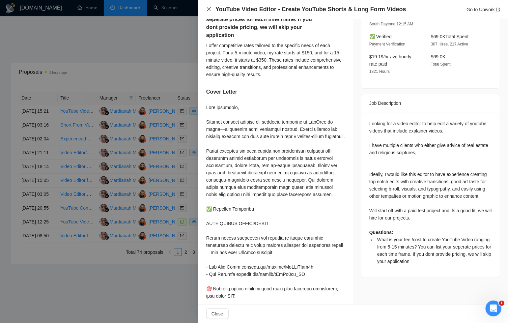
click at [209, 9] on icon "close" at bounding box center [209, 9] width 4 height 4
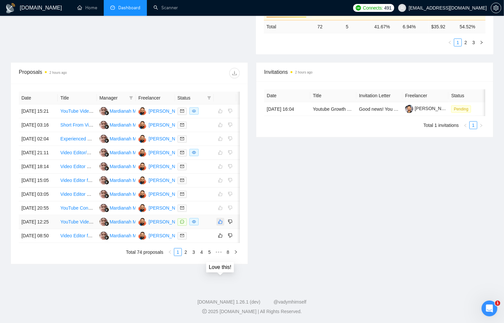
click at [222, 219] on icon "like" at bounding box center [220, 221] width 5 height 5
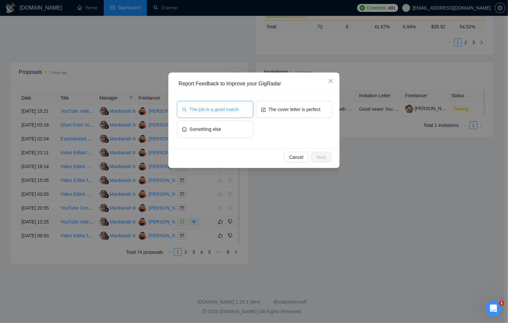
click at [223, 107] on span "The job is a good match" at bounding box center [214, 109] width 49 height 7
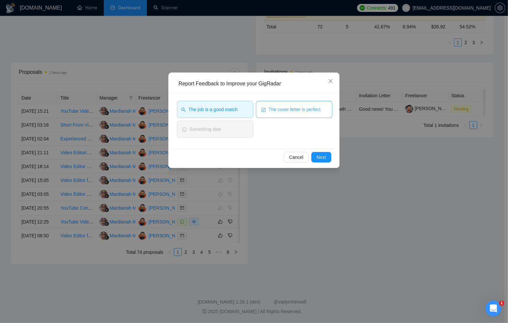
click at [294, 110] on span "The cover letter is perfect" at bounding box center [295, 109] width 52 height 7
click at [318, 159] on span "Next" at bounding box center [322, 157] width 10 height 7
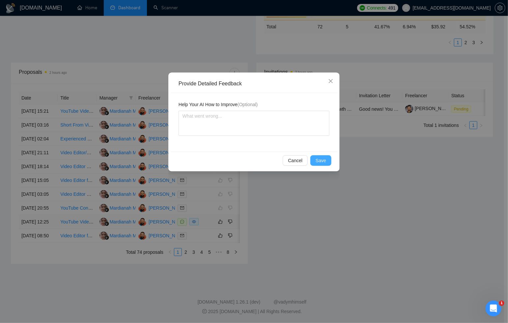
click at [317, 159] on span "Save" at bounding box center [321, 160] width 11 height 7
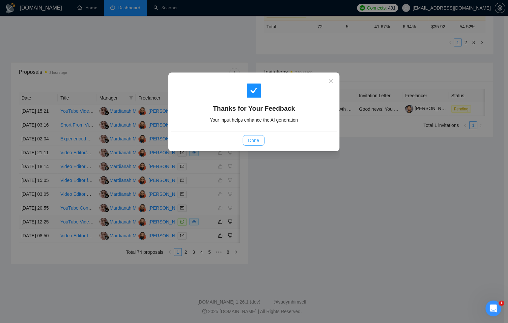
drag, startPoint x: 260, startPoint y: 136, endPoint x: 247, endPoint y: 176, distance: 41.9
click at [260, 136] on button "Done" at bounding box center [253, 140] width 21 height 11
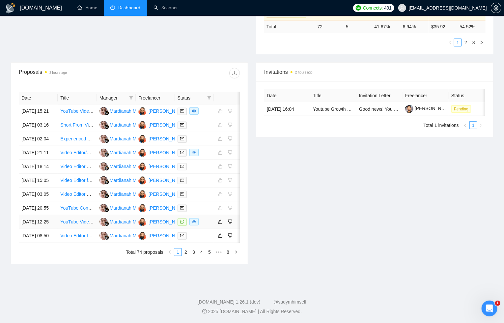
click at [205, 218] on div at bounding box center [195, 222] width 34 height 8
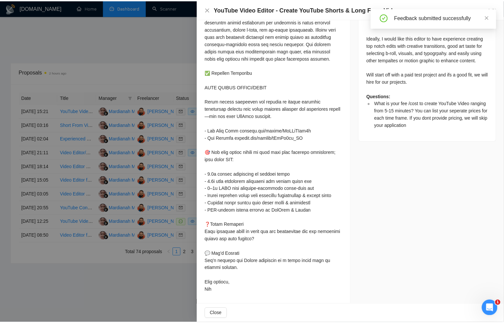
scroll to position [350, 0]
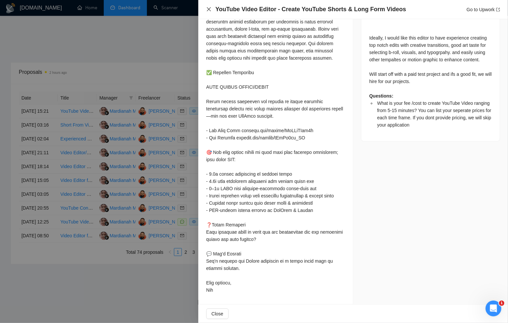
click at [208, 9] on icon "close" at bounding box center [208, 9] width 5 height 5
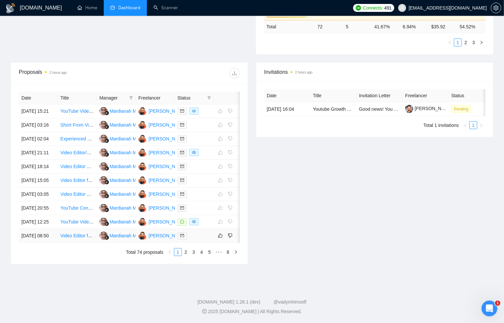
click at [207, 238] on div at bounding box center [195, 236] width 34 height 8
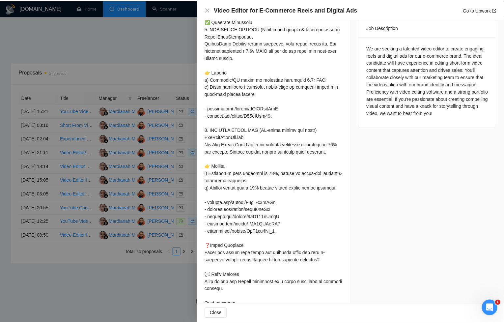
scroll to position [320, 0]
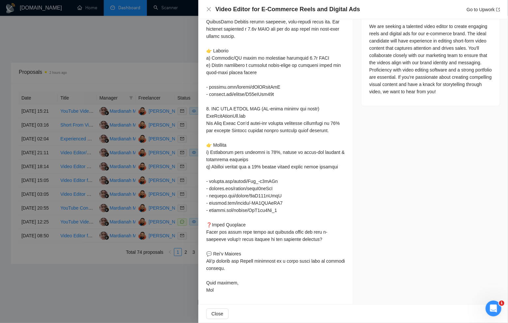
click at [182, 284] on div at bounding box center [254, 161] width 508 height 323
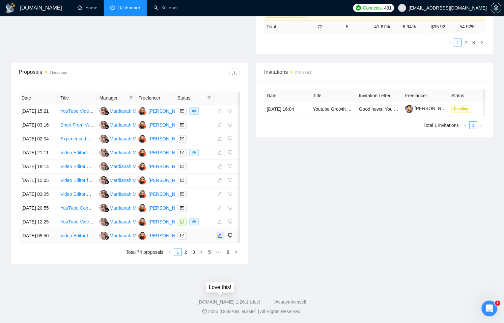
click at [221, 237] on icon "like" at bounding box center [220, 235] width 5 height 5
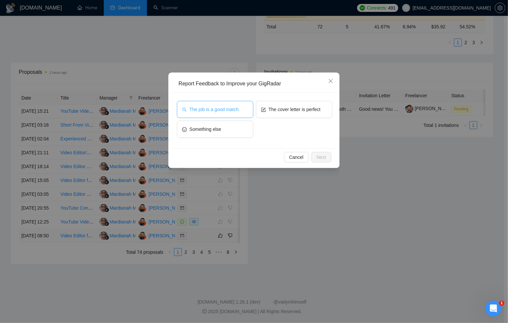
click at [233, 109] on span "The job is a good match" at bounding box center [214, 109] width 49 height 7
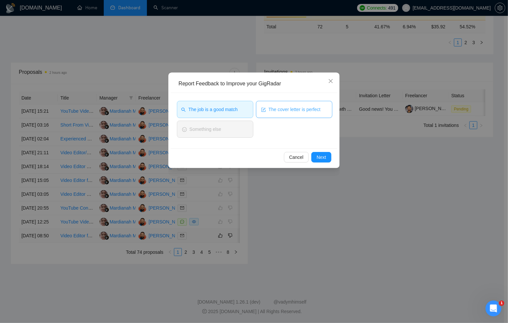
click at [286, 112] on span "The cover letter is perfect" at bounding box center [295, 109] width 52 height 7
drag, startPoint x: 326, startPoint y: 155, endPoint x: 332, endPoint y: 165, distance: 11.7
click at [326, 155] on span "Next" at bounding box center [322, 157] width 10 height 7
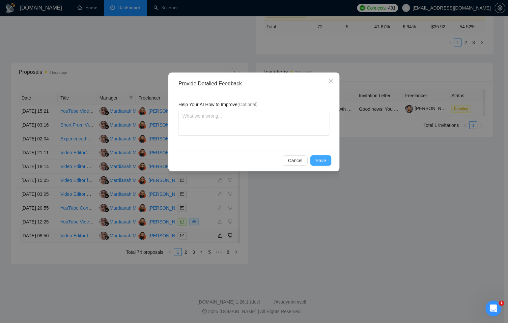
click at [324, 161] on span "Save" at bounding box center [321, 160] width 11 height 7
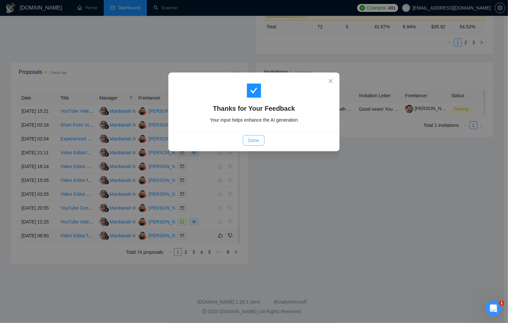
click at [259, 142] on span "Done" at bounding box center [253, 140] width 11 height 7
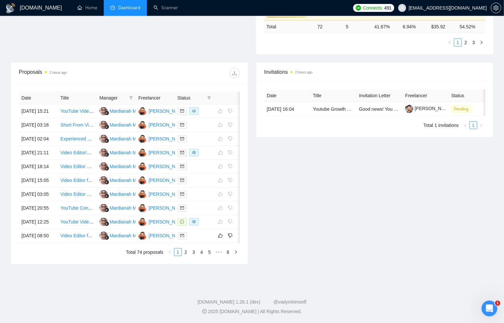
click at [186, 256] on link "2" at bounding box center [185, 252] width 7 height 7
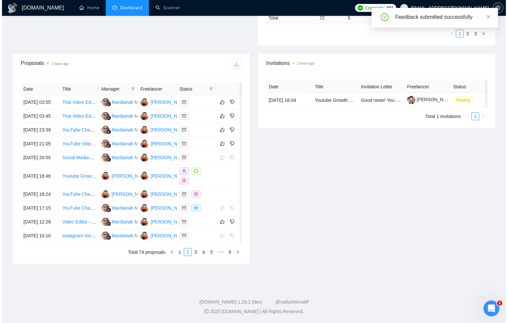
scroll to position [262, 0]
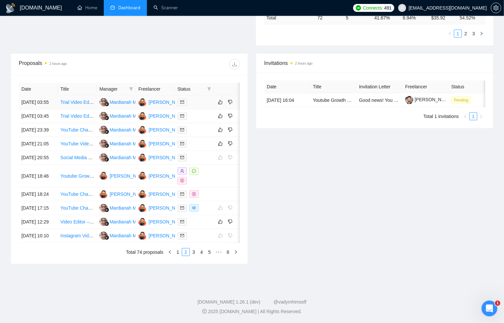
click at [201, 99] on div at bounding box center [195, 103] width 34 height 8
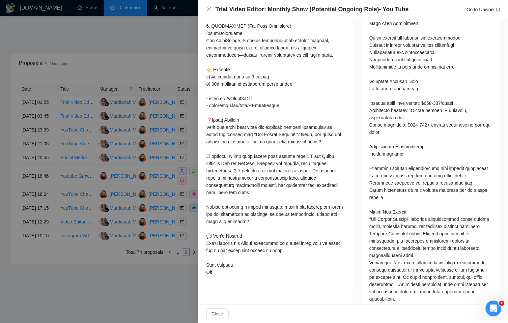
scroll to position [550, 0]
click at [483, 10] on link "Go to Upwork" at bounding box center [484, 9] width 34 height 5
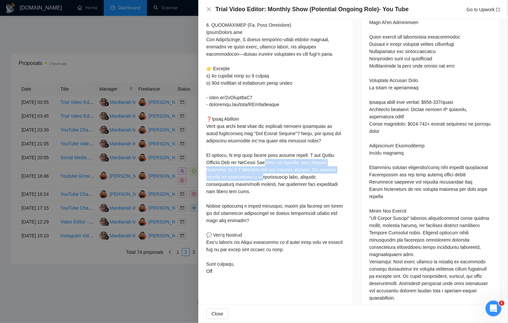
drag, startPoint x: 311, startPoint y: 163, endPoint x: 318, endPoint y: 174, distance: 13.5
copy div "e for editing, with typical turnaround of 5-7 business days for similar project…"
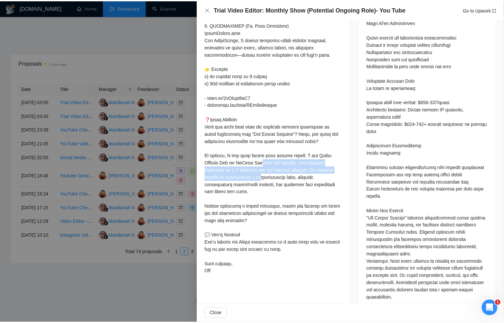
scroll to position [0, 0]
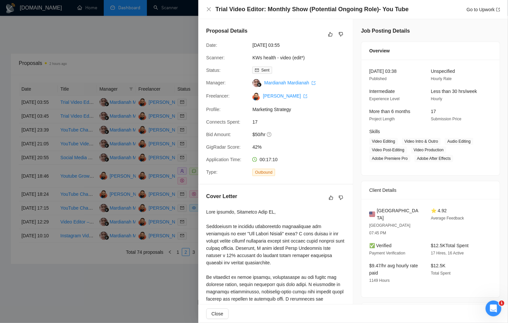
click at [156, 302] on div at bounding box center [254, 161] width 508 height 323
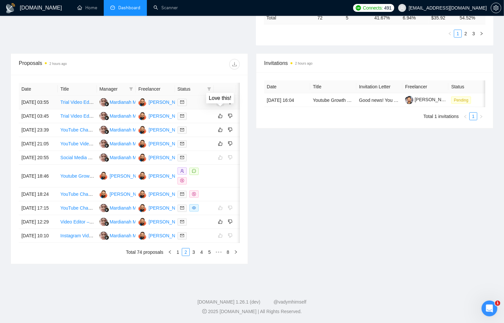
click at [222, 100] on icon "like" at bounding box center [220, 102] width 5 height 5
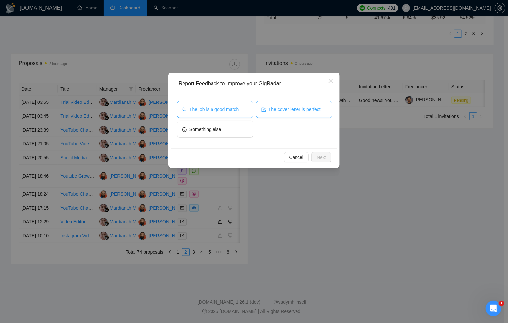
drag, startPoint x: 219, startPoint y: 107, endPoint x: 258, endPoint y: 112, distance: 40.1
click at [219, 107] on span "The job is a good match" at bounding box center [214, 109] width 49 height 7
click at [292, 111] on span "The cover letter is perfect" at bounding box center [295, 109] width 52 height 7
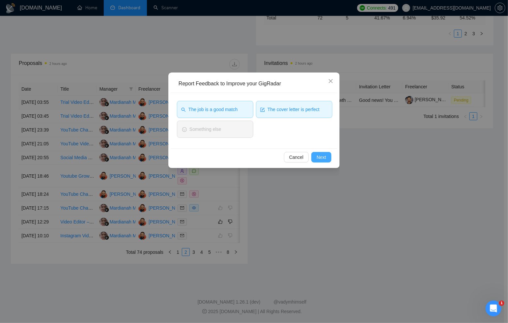
click at [324, 156] on span "Next" at bounding box center [322, 157] width 10 height 7
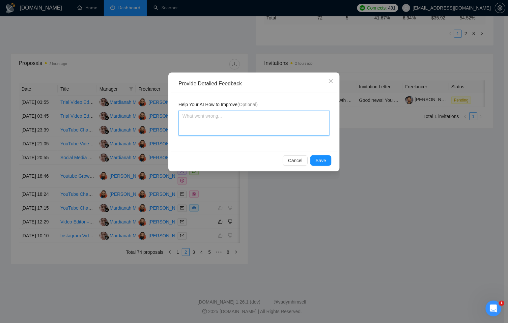
click at [261, 126] on textarea at bounding box center [254, 123] width 151 height 25
paste textarea "I use Adobe Premiere Pro and DaVinci Resolve for editing, with typical turnarou…"
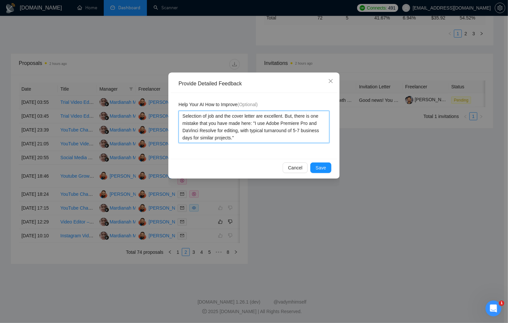
drag, startPoint x: 240, startPoint y: 131, endPoint x: 233, endPoint y: 138, distance: 9.8
click at [233, 138] on textarea "Selection of job and the cover letter are excellent. But, there is one mistake …" at bounding box center [254, 127] width 151 height 32
drag, startPoint x: 223, startPoint y: 139, endPoint x: 180, endPoint y: 116, distance: 48.2
click at [180, 116] on textarea "Selection of job and the cover letter are excellent. But, there is one mistake …" at bounding box center [254, 127] width 151 height 32
click at [321, 167] on span "Save" at bounding box center [321, 167] width 11 height 7
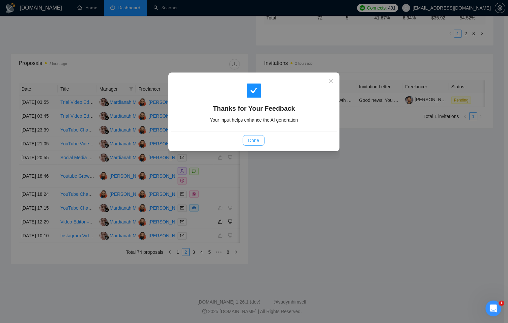
click at [256, 142] on span "Done" at bounding box center [253, 140] width 11 height 7
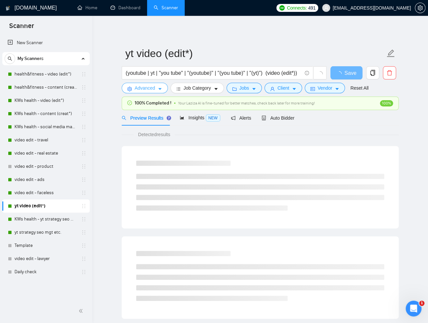
click at [156, 91] on button "Advanced" at bounding box center [145, 88] width 46 height 11
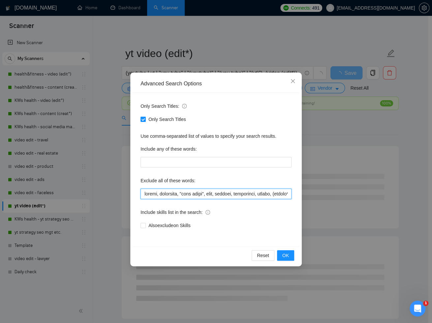
drag, startPoint x: 201, startPoint y: 194, endPoint x: 384, endPoint y: 216, distance: 184.3
click at [202, 194] on input "text" at bounding box center [215, 194] width 151 height 11
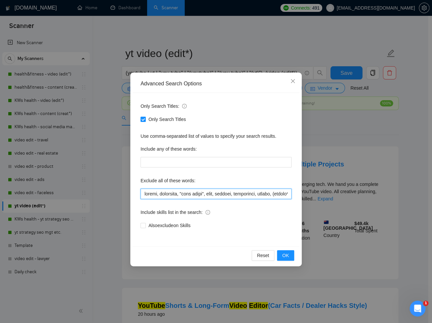
click at [223, 193] on input "text" at bounding box center [215, 194] width 151 height 11
paste input "network, scriptwriter, "video editor", editor, thumbnail, instagram, X, twitter…"
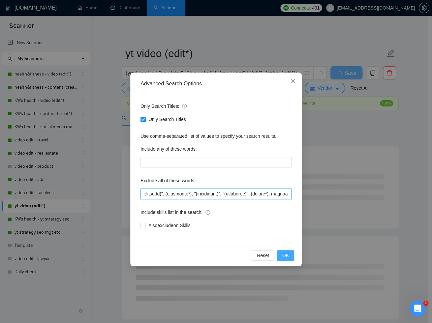
type input "network, scriptwriter, "video editor", editor, thumbnail, instagram, X, twitter…"
click at [288, 258] on span "OK" at bounding box center [285, 255] width 7 height 7
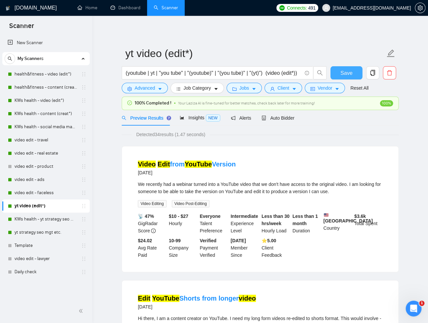
click at [349, 72] on span "Save" at bounding box center [346, 73] width 12 height 8
click at [196, 115] on span "Insights NEW" at bounding box center [200, 117] width 40 height 5
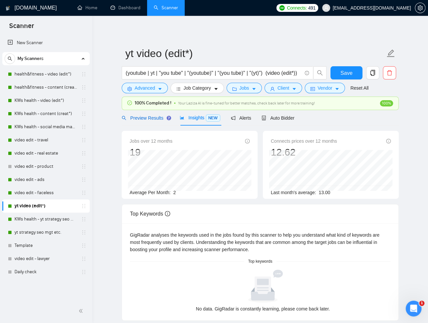
click at [156, 119] on span "Preview Results" at bounding box center [145, 117] width 47 height 5
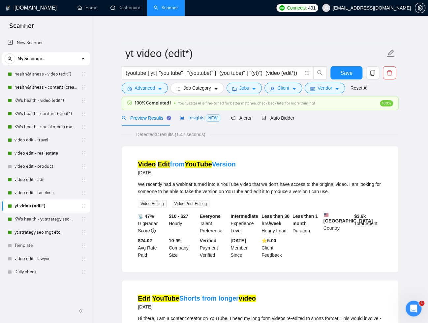
click at [198, 119] on span "Insights NEW" at bounding box center [200, 117] width 40 height 5
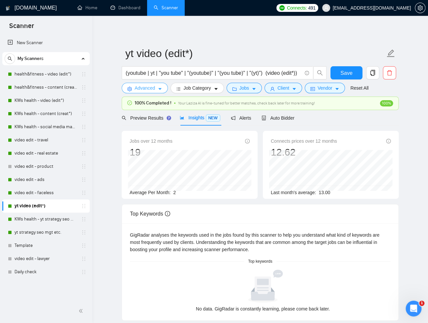
click at [158, 88] on button "Advanced" at bounding box center [145, 88] width 46 height 11
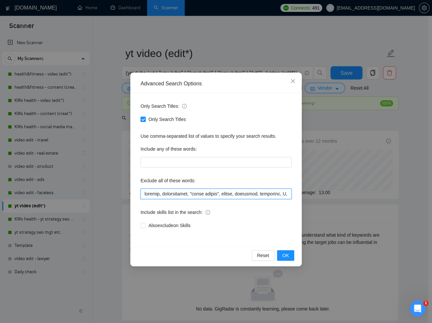
drag, startPoint x: 164, startPoint y: 194, endPoint x: 226, endPoint y: 221, distance: 67.9
click at [165, 194] on input "text" at bounding box center [215, 194] width 151 height 11
paste input "faceless, product, travel, lifestyle, "life style", vlog, podcast, whiteboard, …"
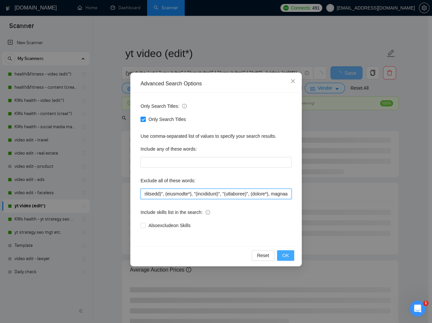
type input "faceless, product, travel, lifestyle, "life style", vlog, podcast, whiteboard, …"
click at [284, 256] on span "OK" at bounding box center [285, 255] width 7 height 7
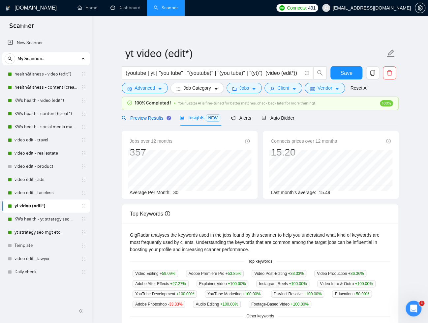
click at [153, 119] on span "Preview Results" at bounding box center [145, 117] width 47 height 5
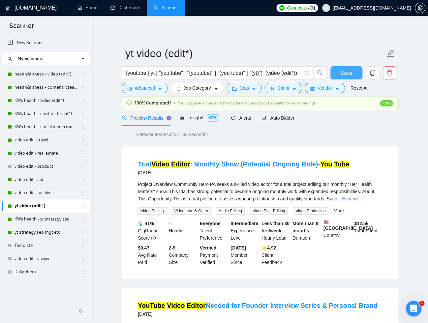
drag, startPoint x: 355, startPoint y: 75, endPoint x: 389, endPoint y: 83, distance: 34.9
click at [355, 75] on button "Save" at bounding box center [346, 72] width 32 height 13
click at [194, 120] on span "Insights NEW" at bounding box center [200, 117] width 40 height 5
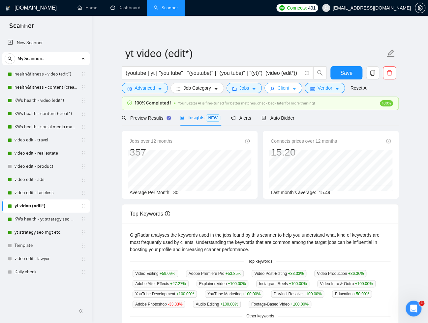
click at [301, 88] on button "Client" at bounding box center [283, 88] width 38 height 11
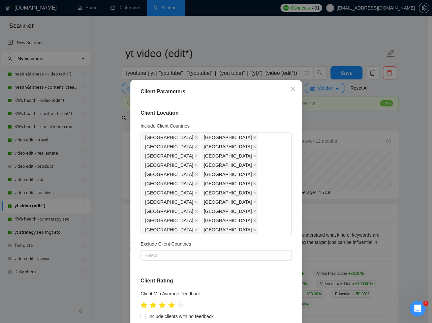
click at [325, 103] on div "Client Parameters Client Location Include Client Countries United States United…" at bounding box center [216, 161] width 432 height 323
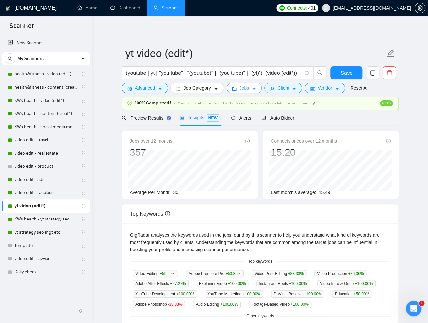
click at [256, 88] on icon "caret-down" at bounding box center [254, 89] width 5 height 5
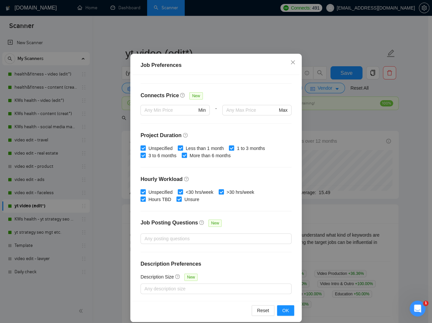
scroll to position [33, 0]
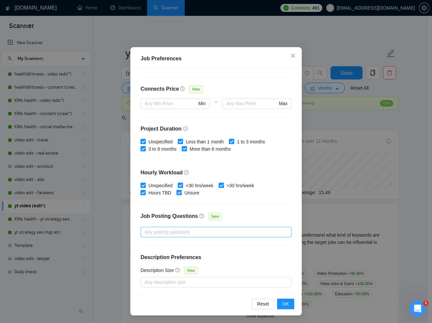
click at [187, 230] on div at bounding box center [212, 232] width 141 height 8
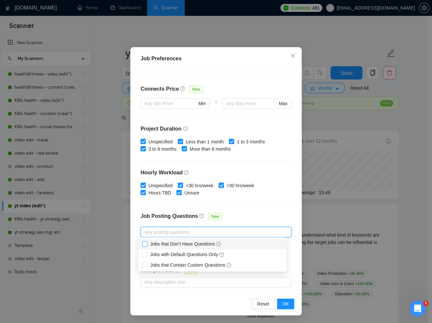
click at [145, 243] on input "Jobs that Don’t Have Questions" at bounding box center [144, 243] width 5 height 5
checkbox input "true"
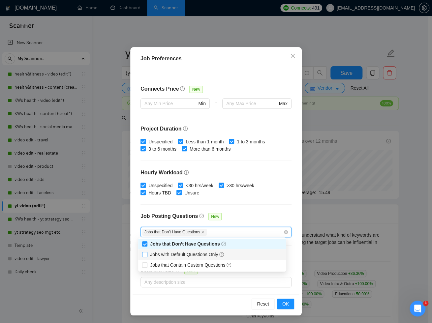
click at [146, 254] on input "Jobs with Default Questions Only" at bounding box center [144, 254] width 5 height 5
checkbox input "true"
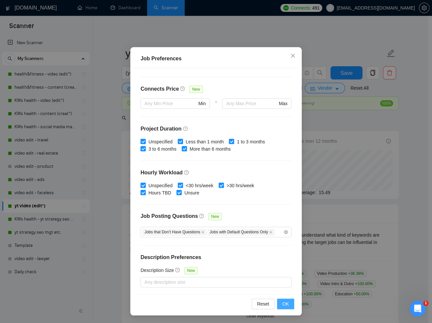
click at [287, 304] on button "OK" at bounding box center [285, 304] width 17 height 11
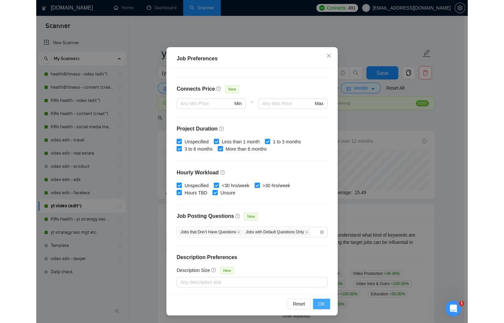
scroll to position [0, 0]
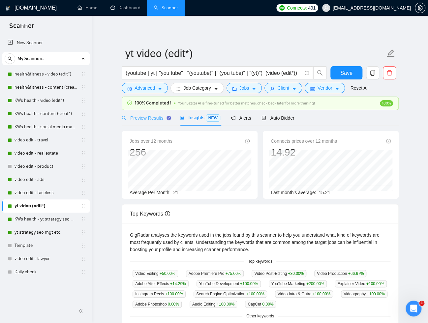
click at [136, 122] on div "Preview Results" at bounding box center [145, 117] width 47 height 15
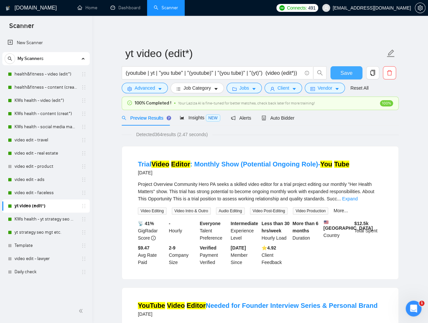
click at [339, 75] on button "Save" at bounding box center [346, 72] width 32 height 13
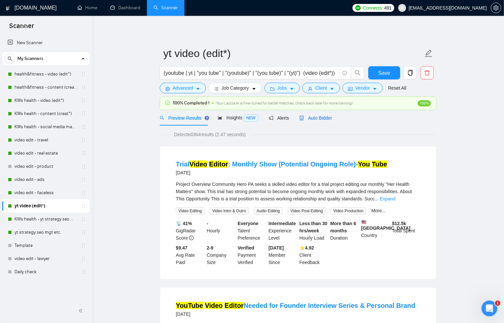
drag, startPoint x: 328, startPoint y: 115, endPoint x: 404, endPoint y: 131, distance: 77.1
click at [328, 115] on span "Auto Bidder" at bounding box center [316, 117] width 33 height 5
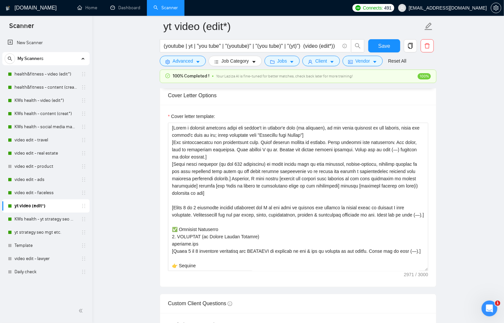
scroll to position [758, 0]
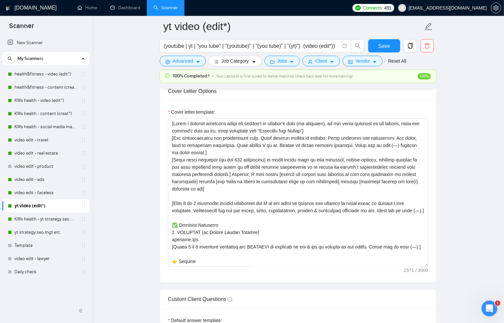
click at [173, 109] on label "Cover letter template:" at bounding box center [191, 111] width 47 height 7
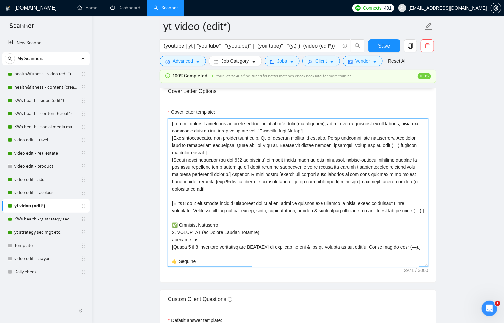
click at [173, 118] on textarea "Cover letter template:" at bounding box center [298, 192] width 260 height 148
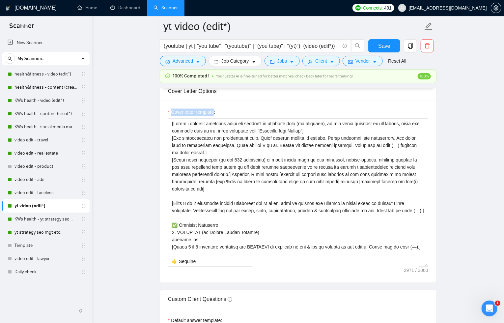
drag, startPoint x: 170, startPoint y: 110, endPoint x: 215, endPoint y: 112, distance: 44.9
click at [215, 112] on label "Cover letter template:" at bounding box center [191, 111] width 47 height 7
copy label "Cover letter template"
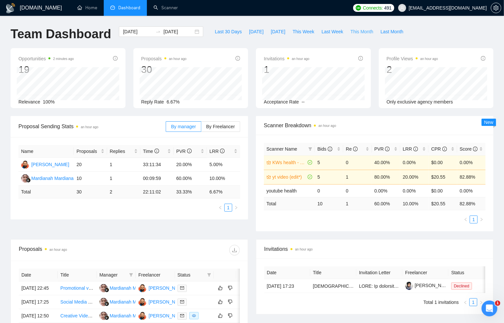
click at [361, 32] on span "This Month" at bounding box center [362, 31] width 23 height 7
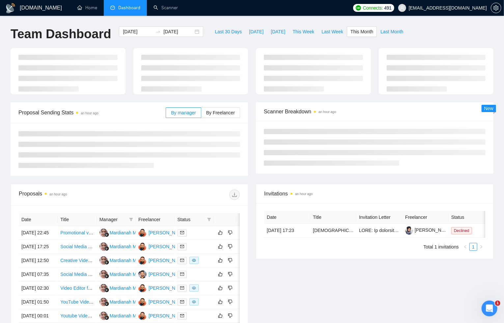
type input "2025-09-01"
type input "2025-09-30"
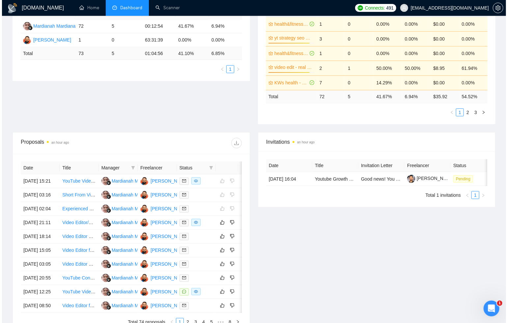
scroll to position [175, 0]
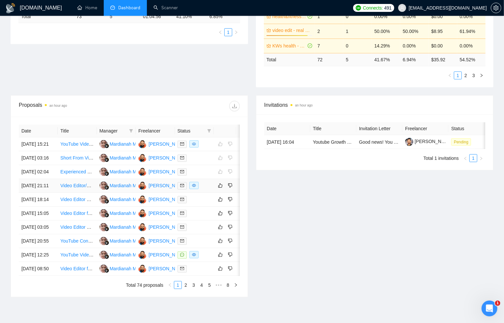
click at [206, 190] on div at bounding box center [195, 186] width 34 height 8
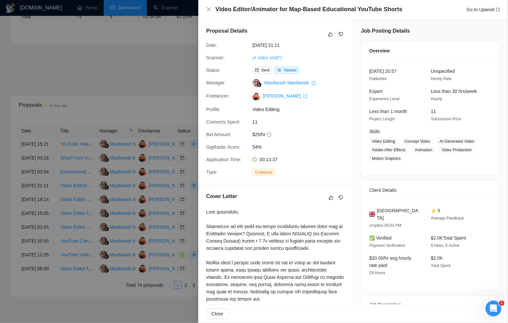
click at [278, 57] on link "yt video (edit*)" at bounding box center [267, 57] width 29 height 5
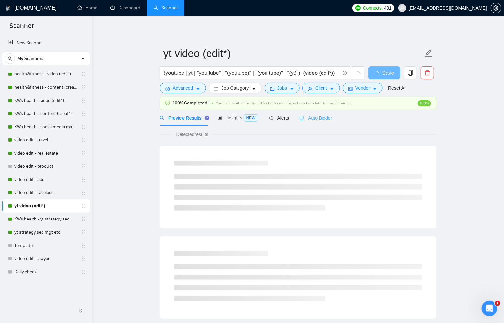
click at [332, 113] on div "Auto Bidder" at bounding box center [316, 117] width 33 height 15
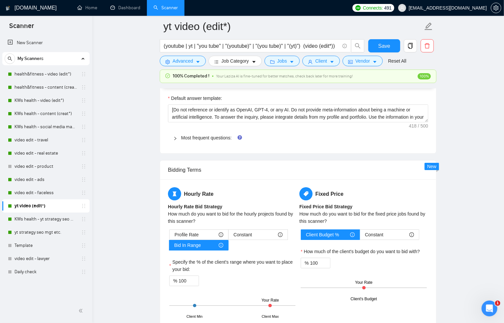
scroll to position [981, 0]
click at [199, 135] on link "Most frequent questions:" at bounding box center [206, 137] width 50 height 5
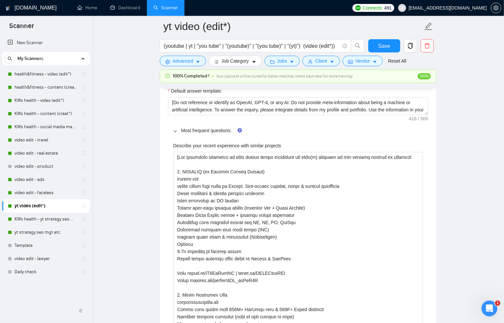
scroll to position [989, 0]
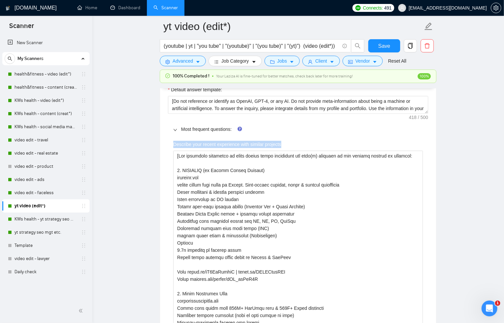
drag, startPoint x: 173, startPoint y: 142, endPoint x: 284, endPoint y: 145, distance: 110.5
click at [286, 145] on div "Describe your recent experience with similar projects" at bounding box center [298, 146] width 250 height 10
copy label "Describe your recent experience with similar projects"
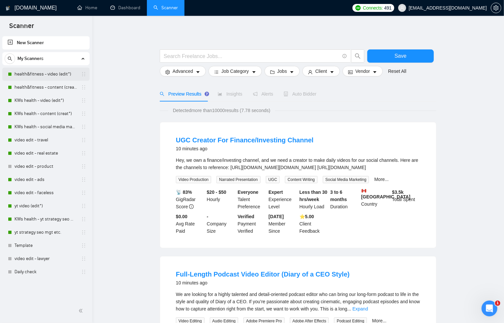
click at [48, 69] on link "health&fitness - video (edit*)" at bounding box center [46, 74] width 63 height 13
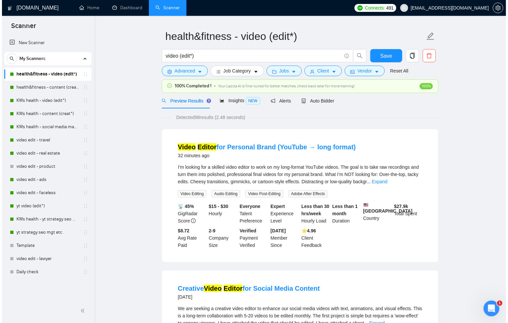
scroll to position [40, 0]
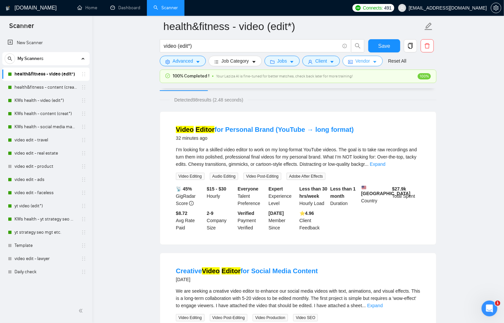
click at [364, 63] on span "Vendor" at bounding box center [363, 60] width 15 height 7
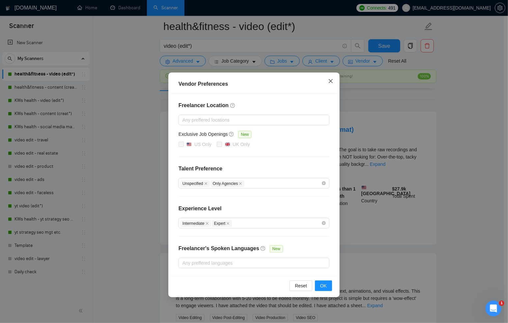
click at [331, 82] on icon "close" at bounding box center [330, 80] width 5 height 5
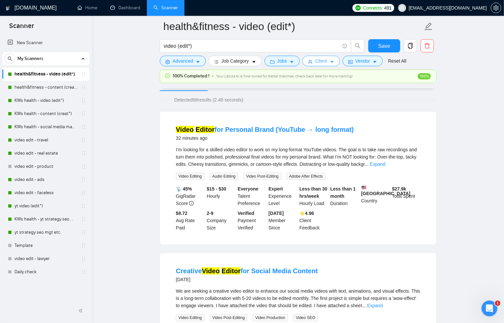
click at [335, 63] on icon "caret-down" at bounding box center [332, 62] width 5 height 5
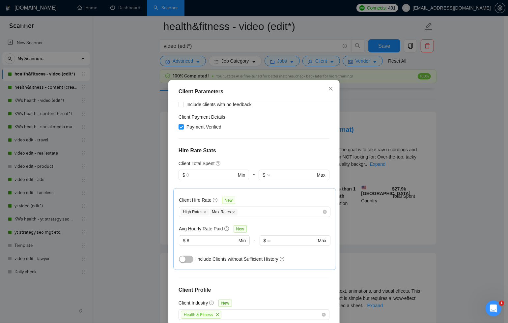
scroll to position [239, 0]
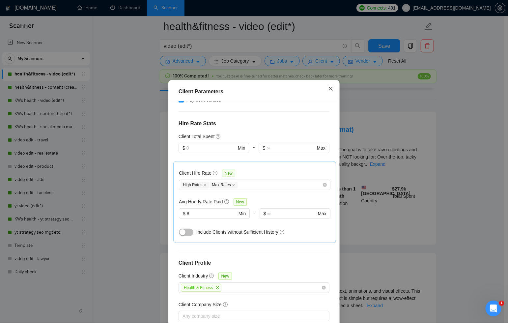
click at [329, 88] on icon "close" at bounding box center [331, 88] width 4 height 4
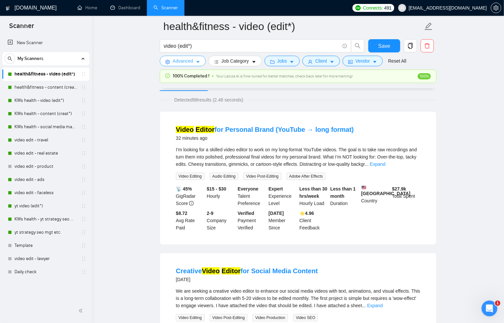
click at [187, 64] on span "Advanced" at bounding box center [183, 60] width 20 height 7
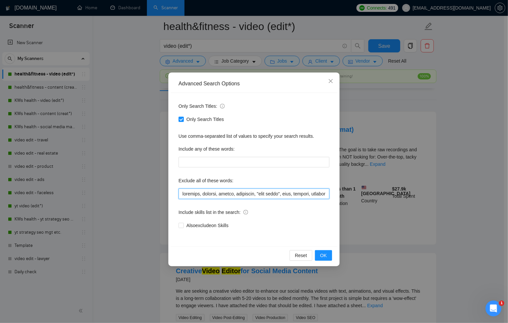
click at [215, 196] on input "text" at bounding box center [254, 194] width 151 height 11
click at [333, 79] on icon "close" at bounding box center [330, 80] width 5 height 5
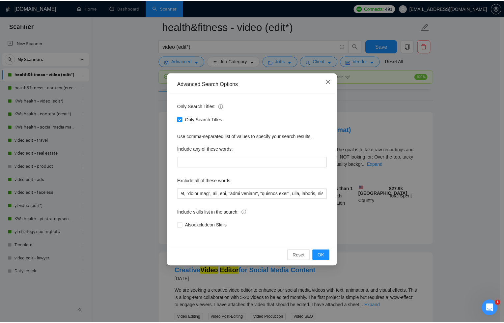
scroll to position [0, 0]
